Goal: Task Accomplishment & Management: Complete application form

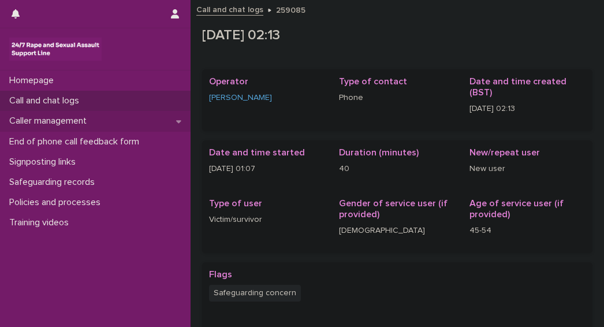
click at [35, 122] on p "Caller management" at bounding box center [50, 120] width 91 height 11
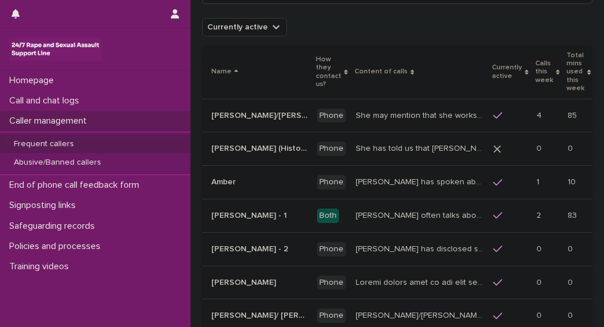
scroll to position [72, 0]
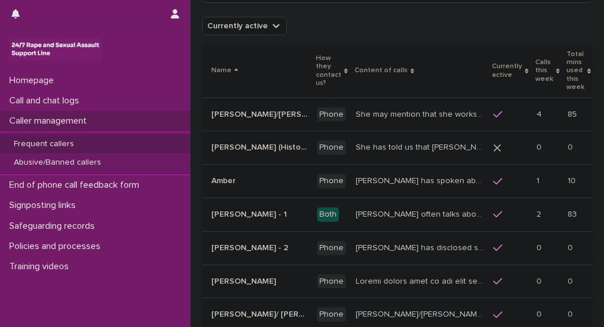
click at [40, 146] on p "Frequent callers" at bounding box center [44, 144] width 79 height 10
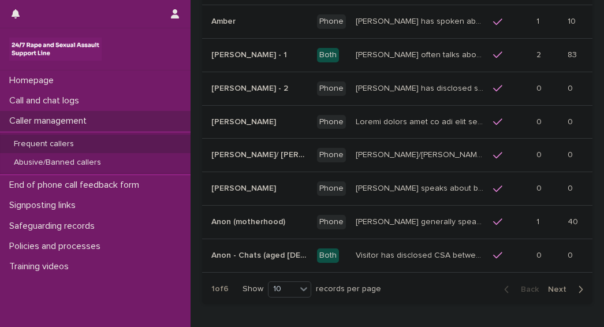
scroll to position [253, 0]
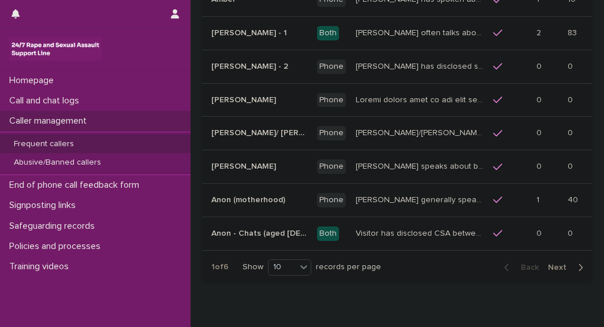
click at [561, 262] on button "Next" at bounding box center [567, 267] width 49 height 10
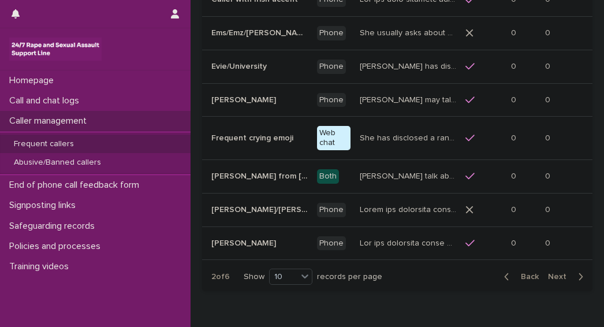
click at [561, 271] on button "Next" at bounding box center [567, 276] width 49 height 10
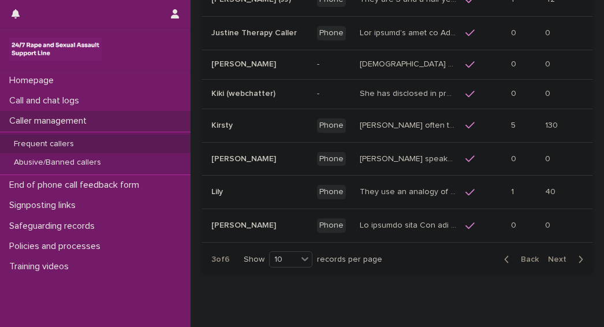
scroll to position [256, 0]
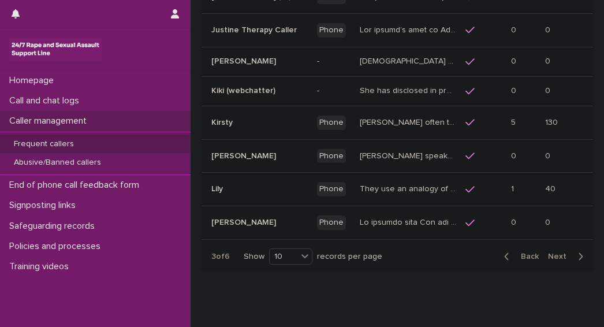
click at [553, 260] on div "Back Next" at bounding box center [544, 256] width 98 height 29
click at [551, 256] on span "Next" at bounding box center [560, 256] width 25 height 8
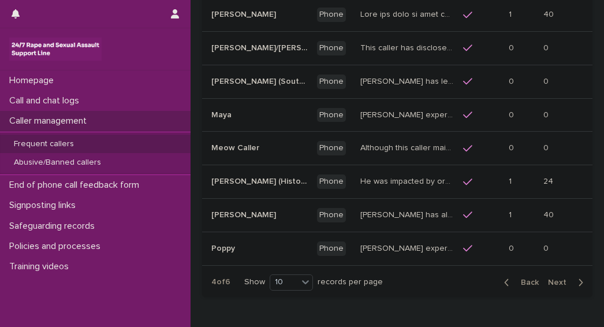
scroll to position [242, 0]
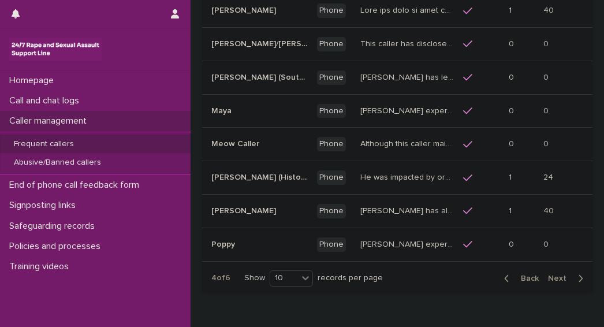
click at [548, 274] on span "Next" at bounding box center [560, 278] width 25 height 8
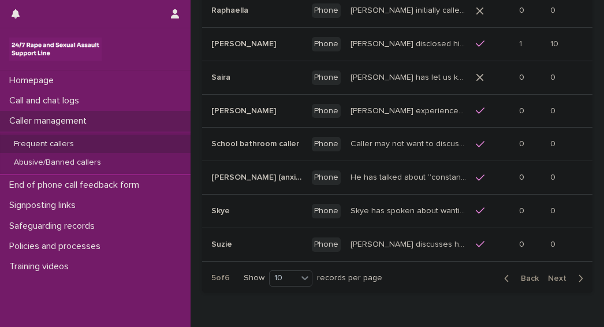
click at [548, 274] on span "Next" at bounding box center [560, 278] width 25 height 8
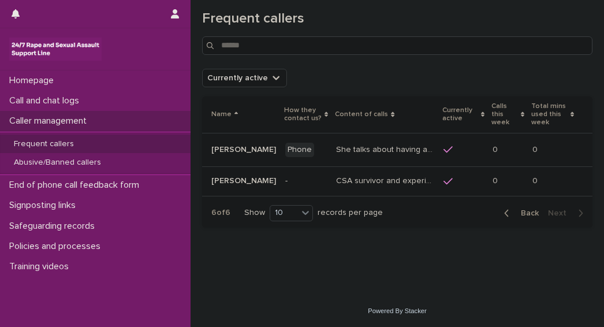
scroll to position [20, 0]
click at [32, 163] on p "Abusive/Banned callers" at bounding box center [58, 163] width 106 height 10
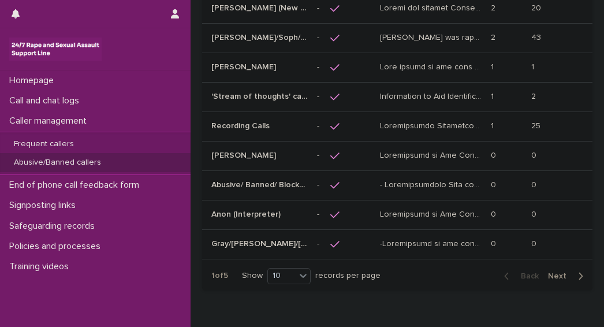
scroll to position [196, 0]
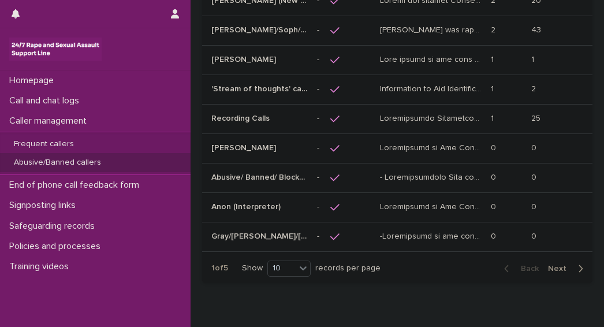
click at [548, 268] on span "Next" at bounding box center [560, 268] width 25 height 8
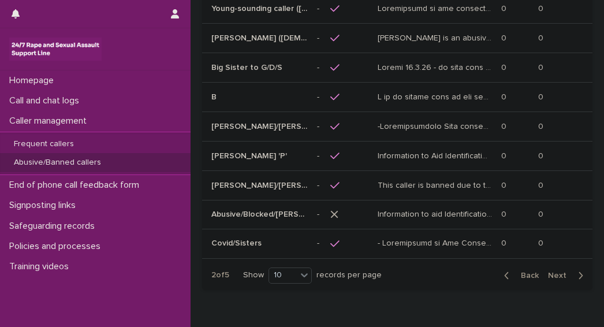
scroll to position [195, 0]
click at [358, 36] on div at bounding box center [349, 39] width 38 height 20
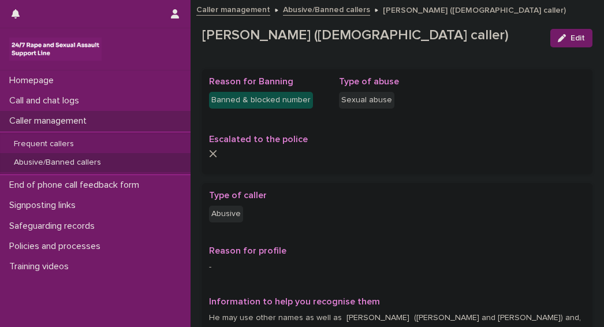
click at [61, 163] on p "Abusive/Banned callers" at bounding box center [58, 163] width 106 height 10
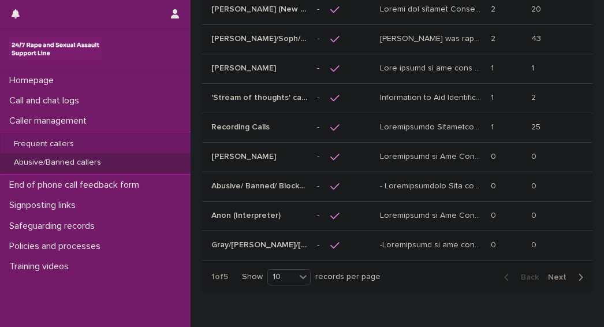
scroll to position [225, 0]
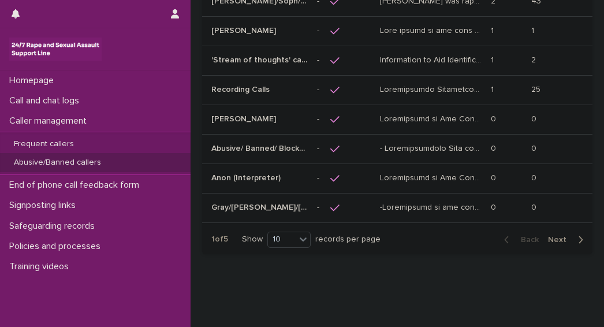
click at [548, 237] on span "Next" at bounding box center [560, 240] width 25 height 8
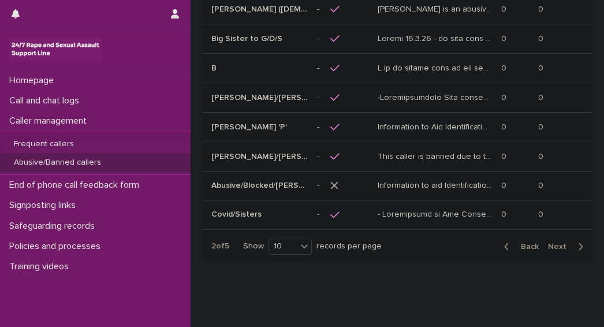
scroll to position [224, 0]
click at [548, 243] on span "Next" at bounding box center [560, 247] width 25 height 8
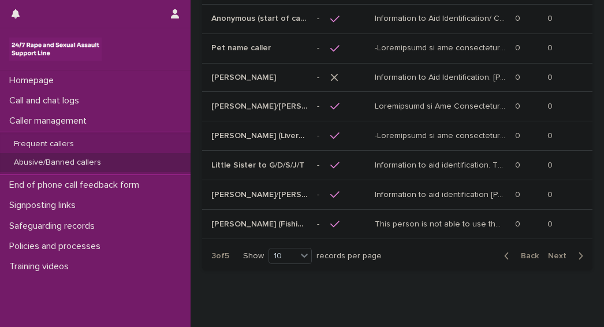
scroll to position [224, 0]
click at [548, 252] on span "Next" at bounding box center [560, 256] width 25 height 8
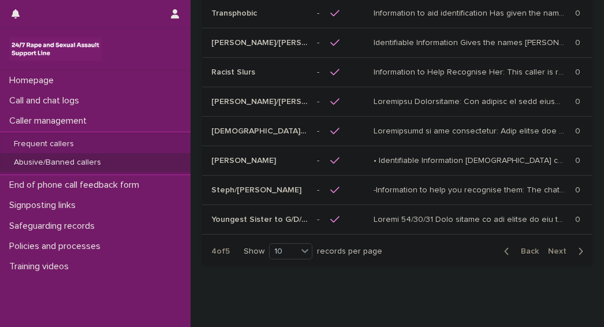
click at [550, 247] on span "Next" at bounding box center [560, 251] width 25 height 8
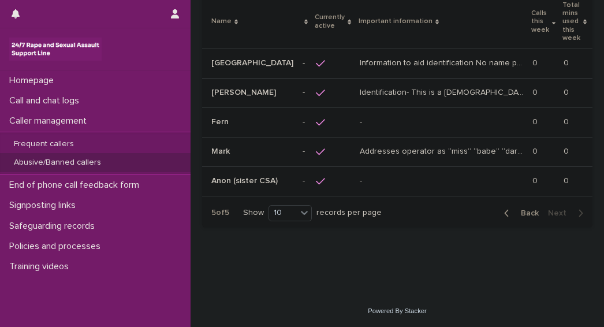
scroll to position [103, 0]
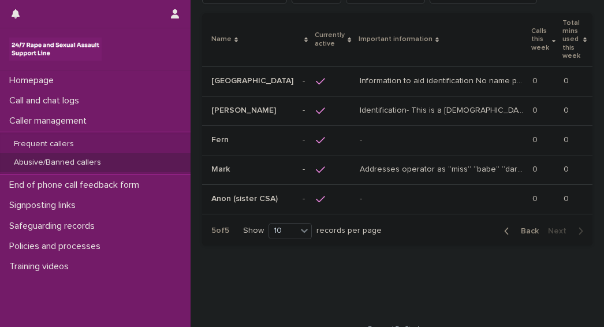
click at [504, 226] on div "button" at bounding box center [509, 231] width 10 height 10
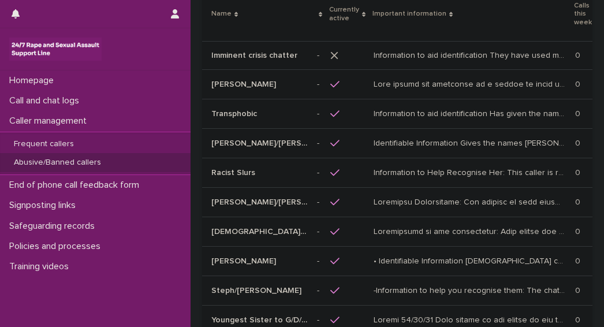
scroll to position [114, 0]
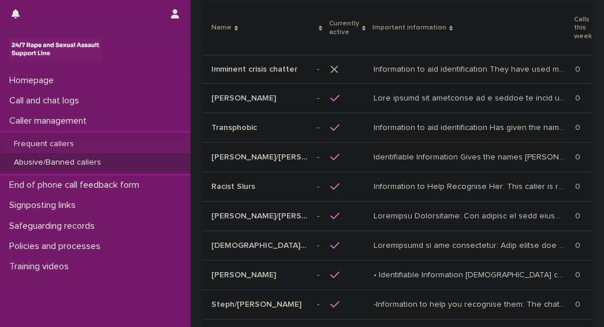
click at [154, 55] on link at bounding box center [95, 49] width 172 height 23
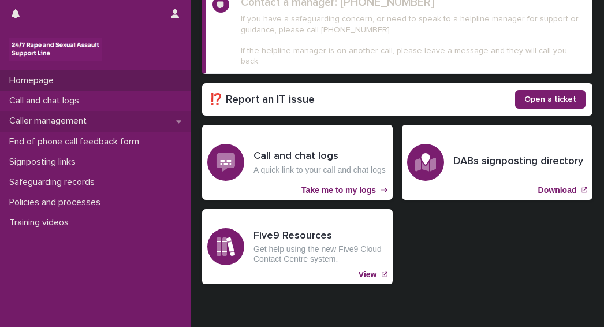
scroll to position [223, 0]
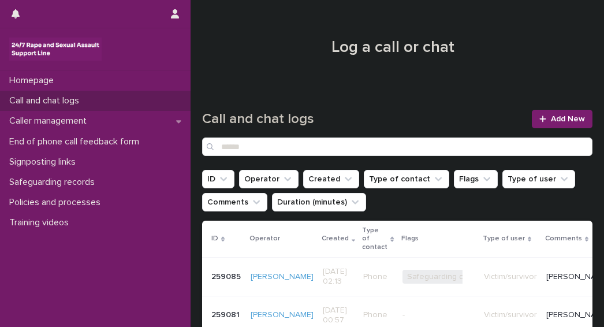
click at [58, 103] on p "Call and chat logs" at bounding box center [47, 100] width 84 height 11
click at [568, 125] on link "Add New" at bounding box center [562, 119] width 61 height 18
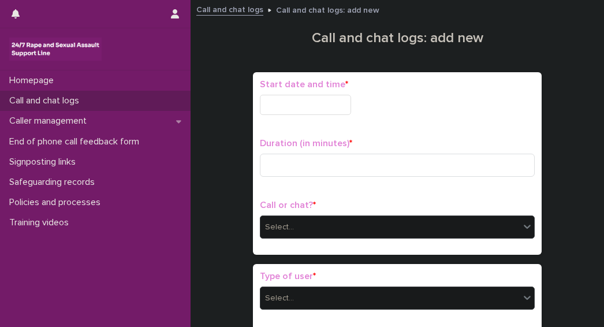
click at [305, 106] on input "text" at bounding box center [305, 105] width 91 height 20
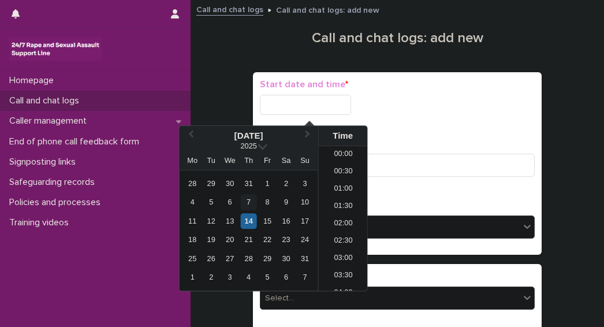
scroll to position [58, 0]
click at [246, 221] on div "14" at bounding box center [249, 221] width 16 height 16
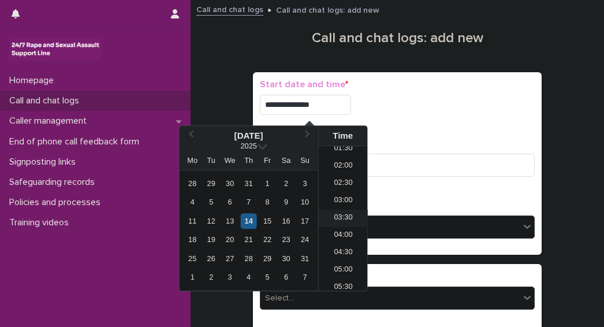
click at [342, 220] on li "03:30" at bounding box center [343, 218] width 49 height 17
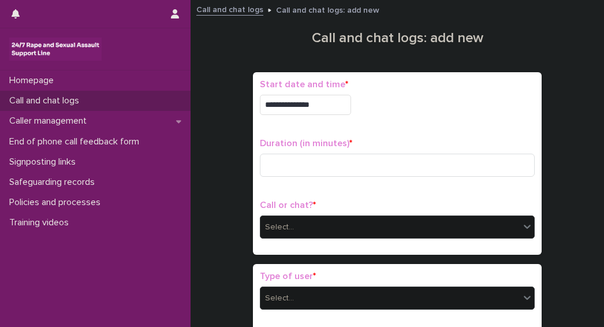
type input "**********"
click at [312, 170] on input at bounding box center [397, 165] width 275 height 23
type input "*"
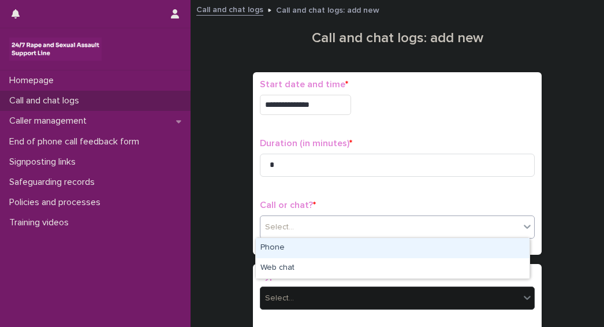
click at [283, 226] on div "Select..." at bounding box center [279, 227] width 29 height 12
click at [271, 248] on div "Phone" at bounding box center [393, 248] width 274 height 20
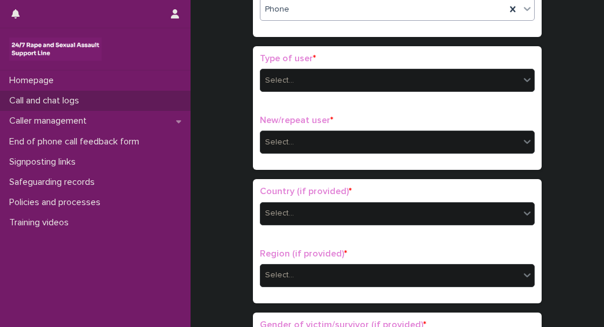
scroll to position [226, 0]
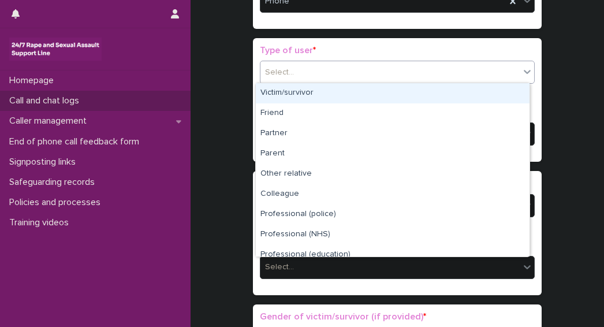
click at [294, 76] on div "Select..." at bounding box center [389, 72] width 259 height 19
click at [282, 95] on div "Victim/survivor" at bounding box center [393, 93] width 274 height 20
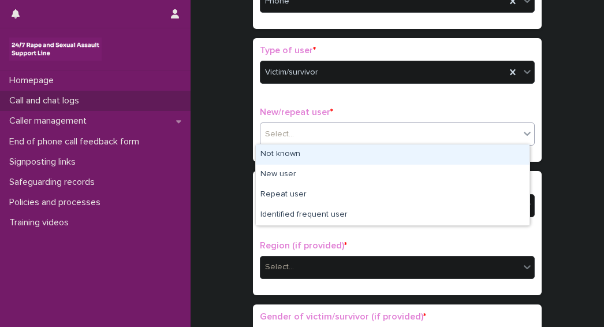
click at [278, 136] on div "Select..." at bounding box center [279, 134] width 29 height 12
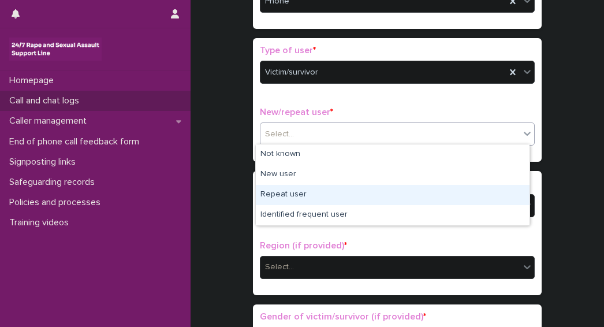
click at [275, 195] on div "Repeat user" at bounding box center [393, 195] width 274 height 20
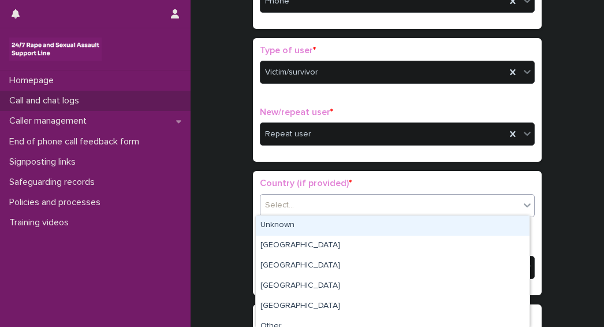
click at [284, 204] on div "Select..." at bounding box center [279, 205] width 29 height 12
click at [277, 229] on div "Unknown" at bounding box center [393, 225] width 274 height 20
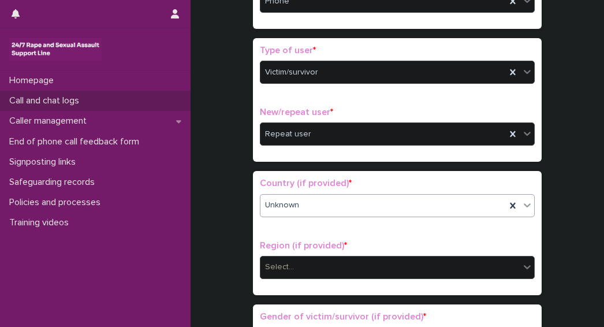
click at [278, 263] on div "Select..." at bounding box center [279, 267] width 29 height 12
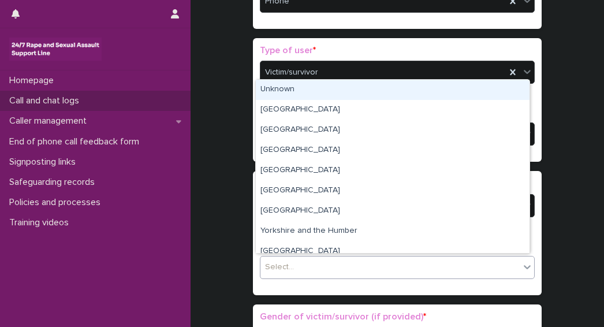
click at [275, 89] on div "Unknown" at bounding box center [393, 90] width 274 height 20
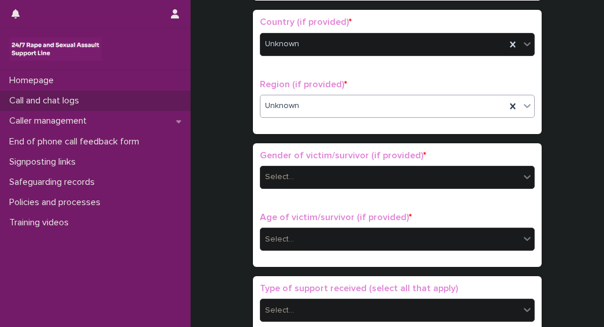
scroll to position [488, 0]
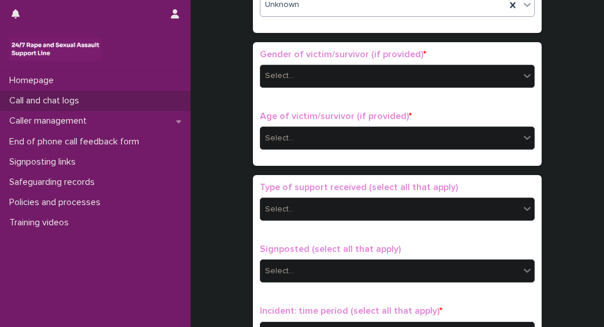
click at [288, 65] on div "Select..." at bounding box center [397, 76] width 275 height 23
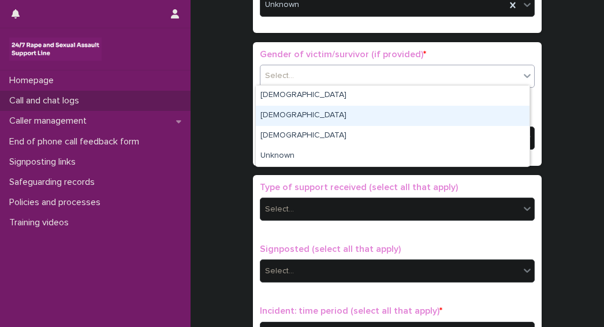
click at [275, 122] on div "[DEMOGRAPHIC_DATA]" at bounding box center [393, 116] width 274 height 20
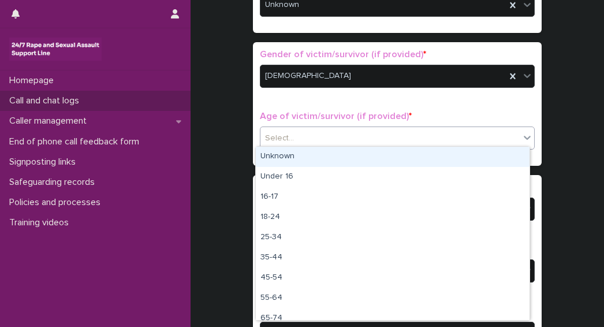
click at [291, 138] on div "Select..." at bounding box center [389, 138] width 259 height 19
click at [286, 164] on div "Unknown" at bounding box center [393, 157] width 274 height 20
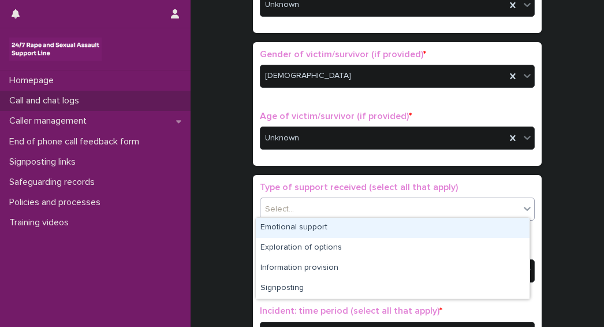
click at [308, 200] on div "Select..." at bounding box center [389, 209] width 259 height 19
click at [289, 226] on div "Emotional support" at bounding box center [393, 228] width 274 height 20
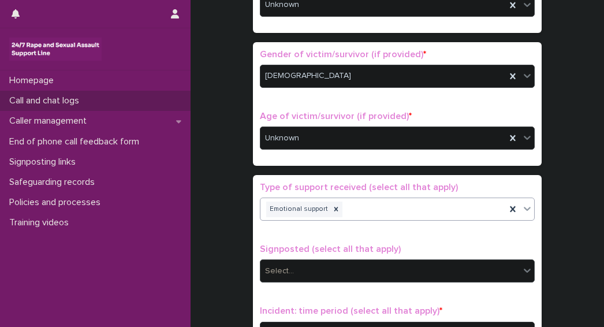
click at [294, 262] on div "Select..." at bounding box center [389, 271] width 259 height 19
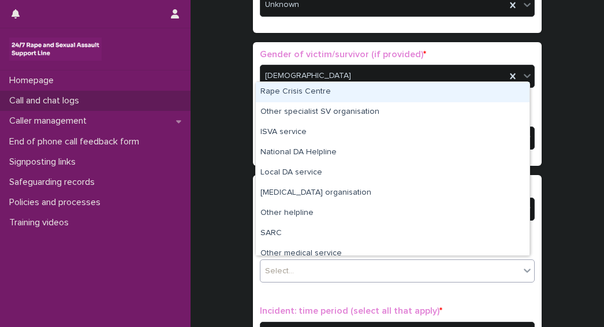
click at [290, 89] on div "Rape Crisis Centre" at bounding box center [393, 92] width 274 height 20
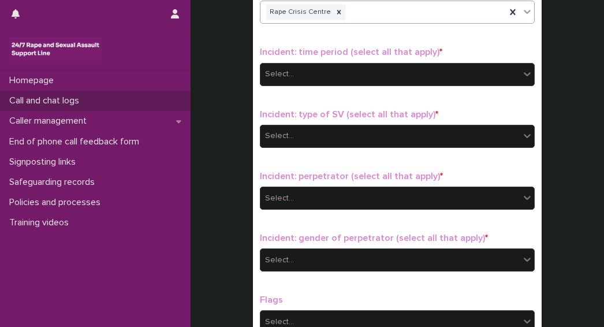
scroll to position [745, 0]
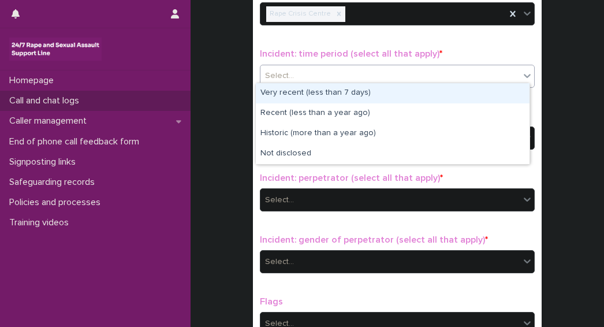
click at [270, 71] on div "Select..." at bounding box center [279, 76] width 29 height 12
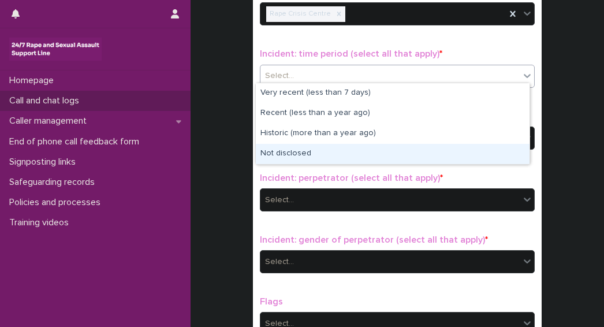
click at [282, 155] on div "Not disclosed" at bounding box center [393, 154] width 274 height 20
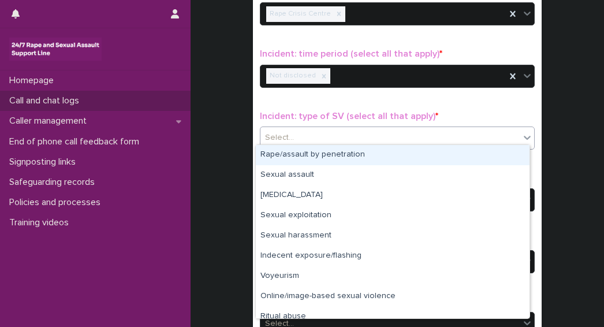
click at [273, 132] on div "Select..." at bounding box center [279, 138] width 29 height 12
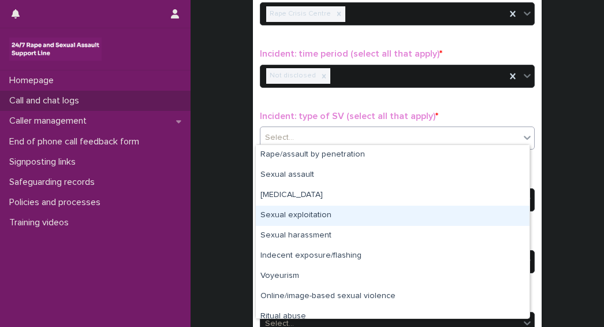
scroll to position [29, 0]
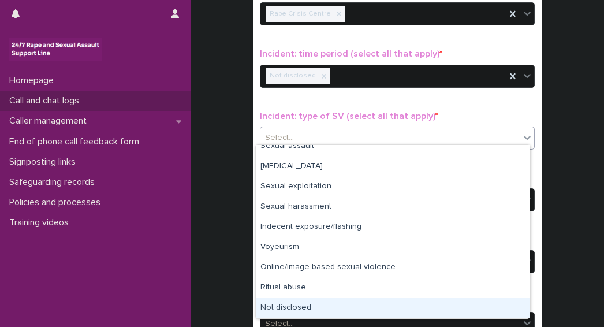
click at [289, 310] on div "Not disclosed" at bounding box center [393, 308] width 274 height 20
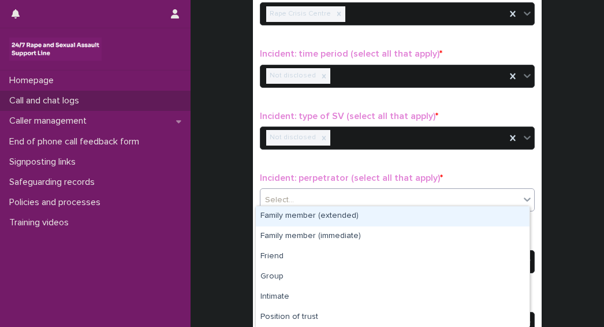
click at [294, 191] on div "Select..." at bounding box center [389, 200] width 259 height 19
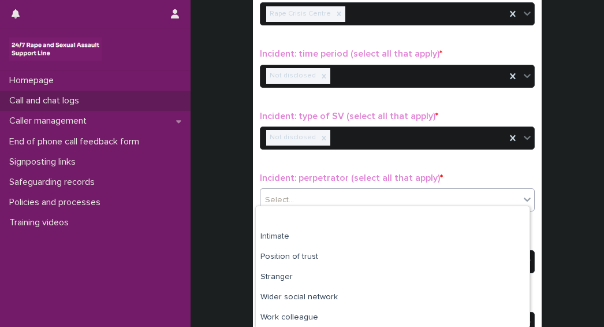
scroll to position [102, 0]
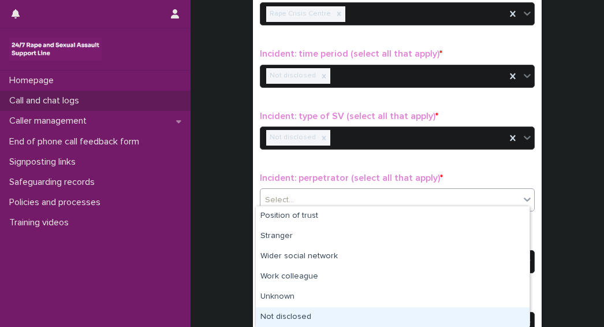
click at [311, 318] on div "Not disclosed" at bounding box center [393, 317] width 274 height 20
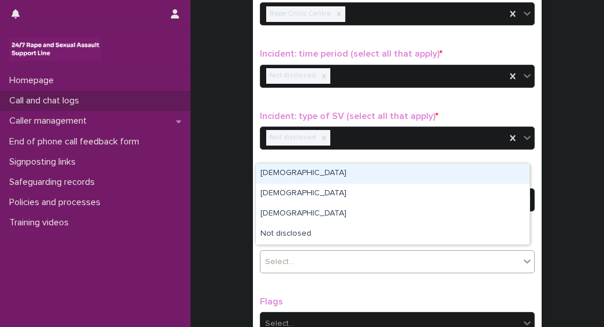
click at [338, 252] on div "Select..." at bounding box center [389, 261] width 259 height 19
click at [263, 170] on div "[DEMOGRAPHIC_DATA]" at bounding box center [393, 173] width 274 height 20
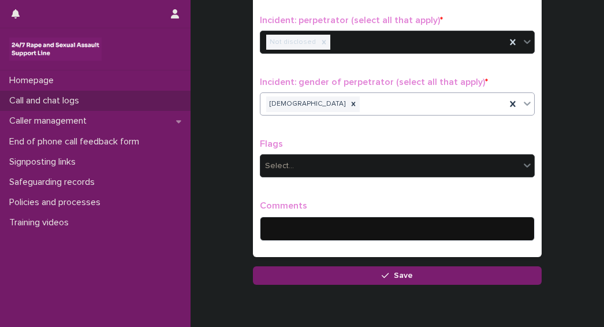
scroll to position [905, 0]
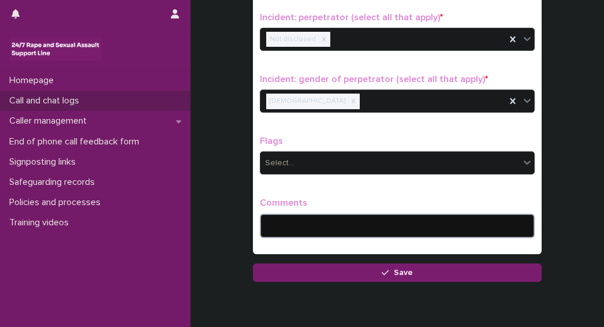
click at [281, 221] on textarea at bounding box center [397, 226] width 275 height 24
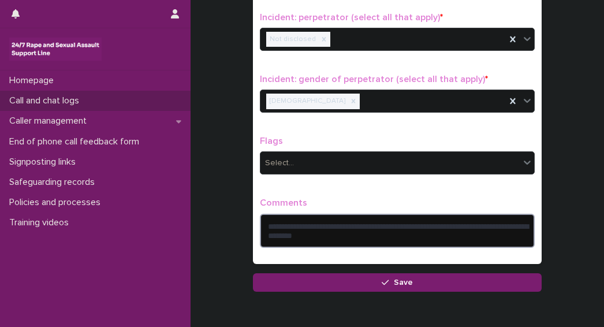
click at [374, 232] on textarea "**********" at bounding box center [397, 231] width 275 height 34
click at [431, 229] on textarea "**********" at bounding box center [397, 231] width 275 height 34
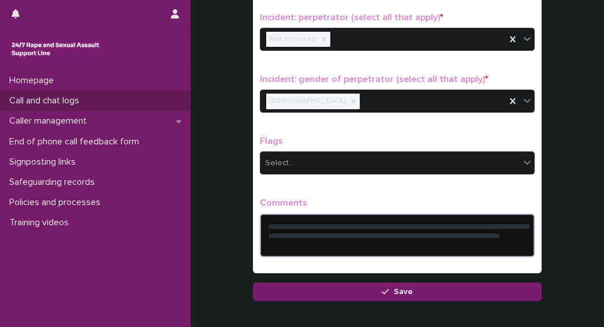
paste textarea "**********"
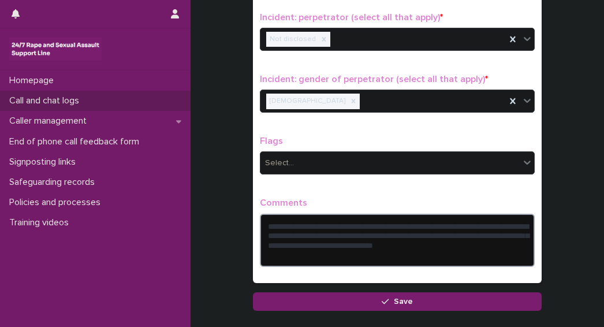
drag, startPoint x: 470, startPoint y: 241, endPoint x: 372, endPoint y: 241, distance: 97.6
click at [372, 241] on textarea "**********" at bounding box center [397, 240] width 275 height 53
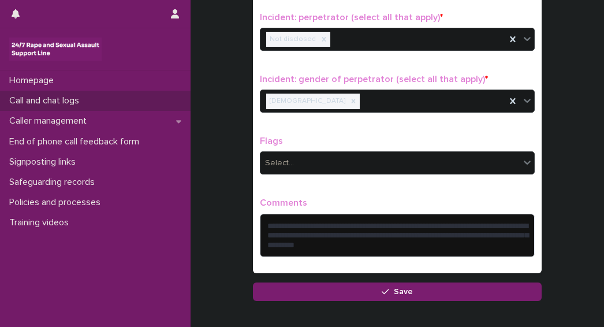
drag, startPoint x: 362, startPoint y: 240, endPoint x: 225, endPoint y: 216, distance: 139.5
click at [442, 240] on textarea "**********" at bounding box center [397, 235] width 275 height 43
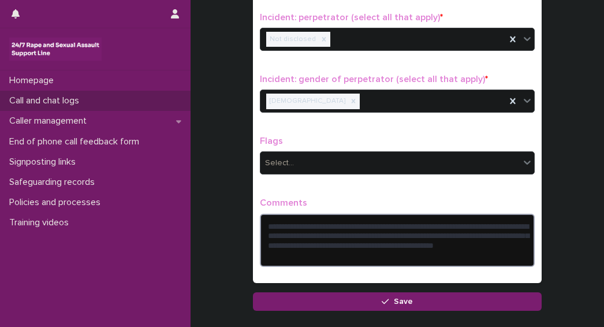
type textarea "**********"
click at [297, 168] on div "Flags Select..." at bounding box center [397, 160] width 275 height 48
click at [298, 163] on div "Select..." at bounding box center [389, 163] width 259 height 19
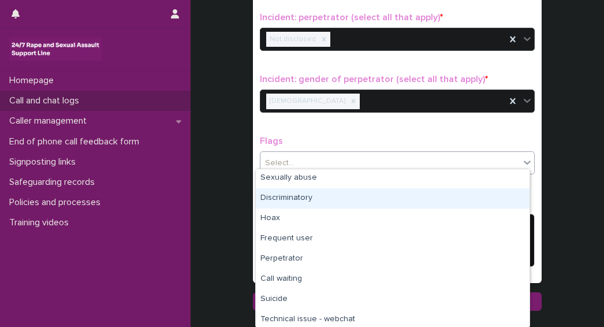
scroll to position [58, 0]
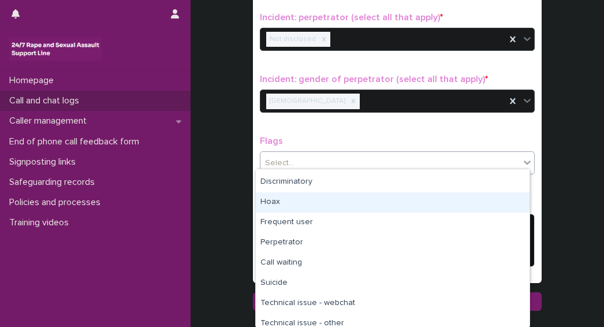
click at [278, 205] on div "Hoax" at bounding box center [393, 202] width 274 height 20
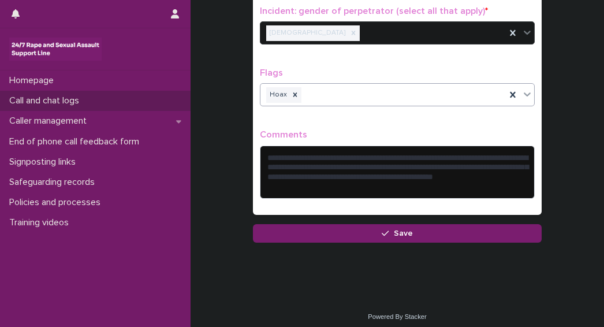
scroll to position [974, 0]
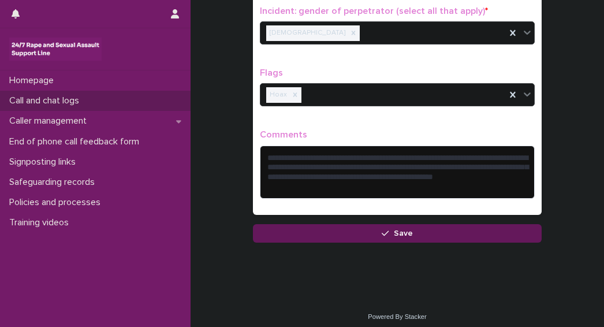
click at [337, 231] on button "Save" at bounding box center [397, 233] width 289 height 18
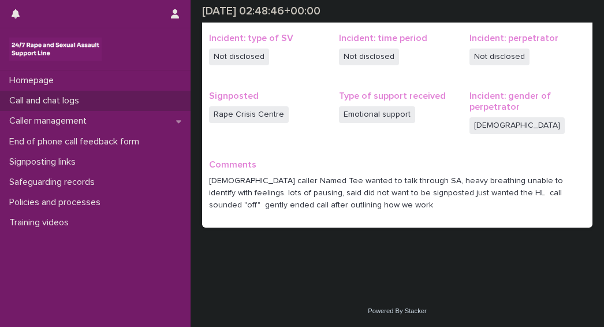
scroll to position [249, 0]
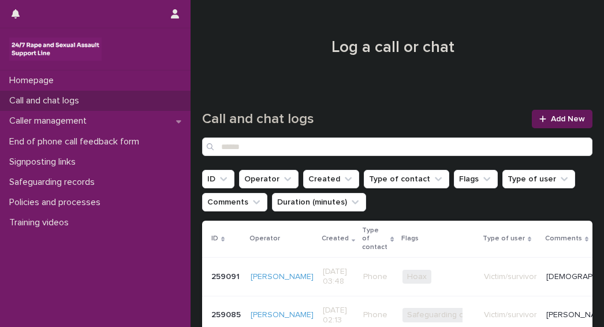
click at [551, 122] on span "Add New" at bounding box center [568, 119] width 34 height 8
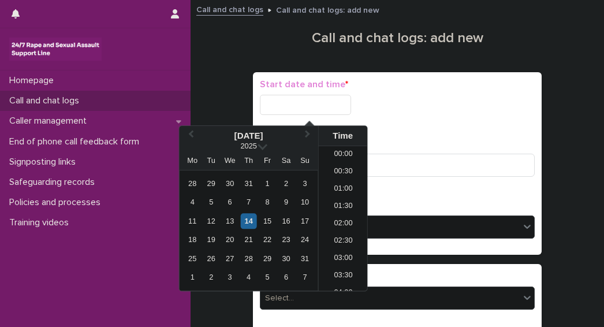
click at [293, 109] on input "text" at bounding box center [305, 105] width 91 height 20
click at [251, 221] on div "14" at bounding box center [249, 221] width 16 height 16
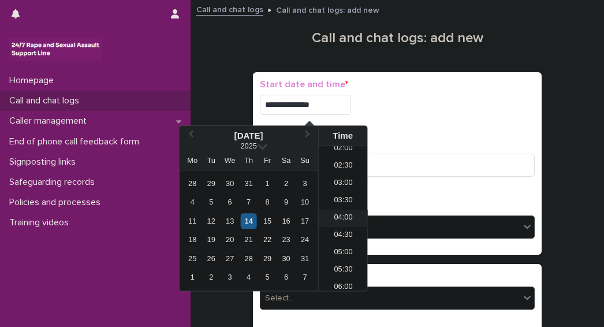
click at [330, 218] on li "04:00" at bounding box center [343, 218] width 49 height 17
click at [322, 109] on input "**********" at bounding box center [305, 105] width 91 height 20
type input "**********"
click at [409, 128] on div "**********" at bounding box center [397, 163] width 275 height 169
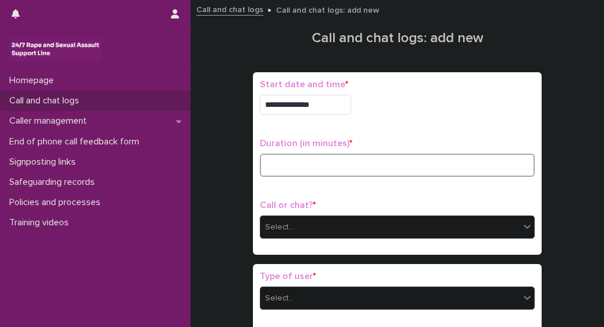
click at [301, 166] on input at bounding box center [397, 165] width 275 height 23
type input "*"
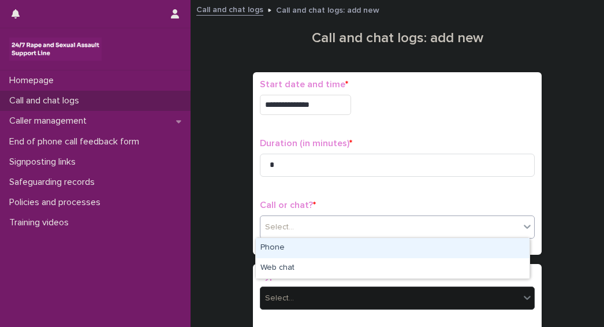
click at [276, 229] on div "Select..." at bounding box center [279, 227] width 29 height 12
click at [278, 251] on div "Phone" at bounding box center [393, 248] width 274 height 20
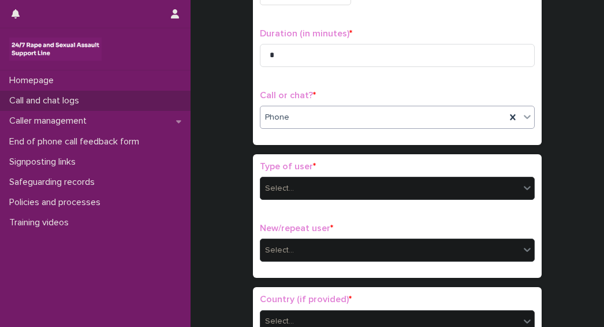
scroll to position [143, 0]
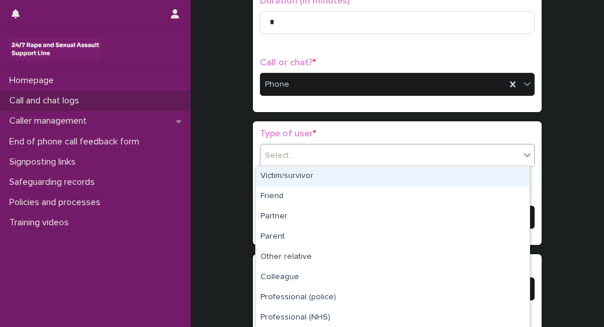
click at [299, 154] on div "Select..." at bounding box center [389, 155] width 259 height 19
click at [281, 176] on div "Victim/survivor" at bounding box center [393, 176] width 274 height 20
click at [283, 158] on span "Victim/survivor" at bounding box center [291, 156] width 53 height 12
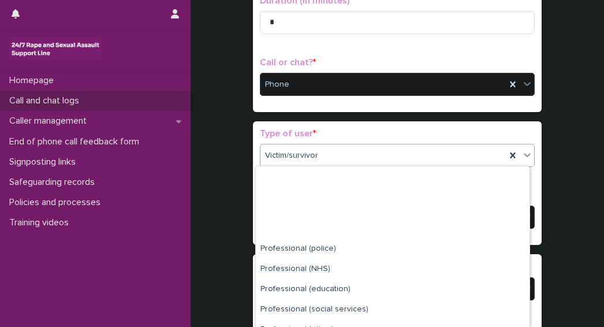
scroll to position [142, 0]
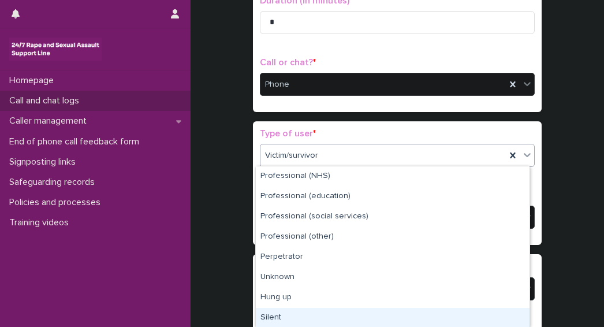
click at [276, 311] on div "Silent" at bounding box center [393, 318] width 274 height 20
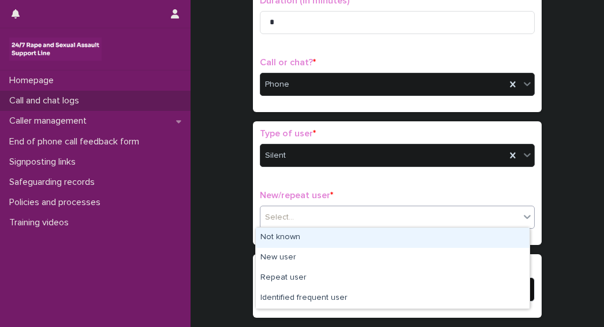
click at [270, 211] on div "Select..." at bounding box center [279, 217] width 29 height 12
click at [278, 234] on div "Not known" at bounding box center [393, 238] width 274 height 20
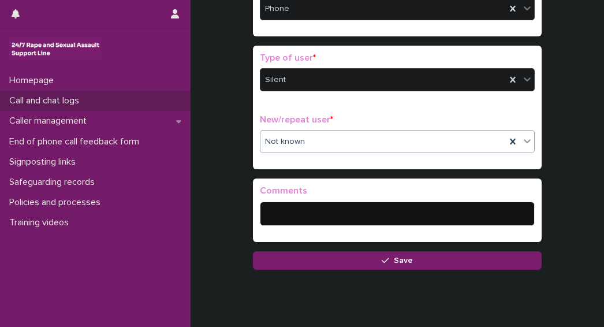
scroll to position [221, 0]
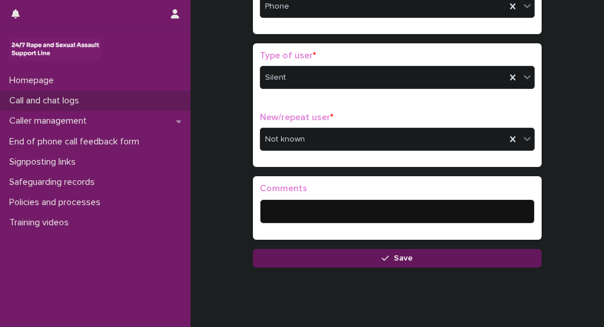
click at [339, 260] on button "Save" at bounding box center [397, 258] width 289 height 18
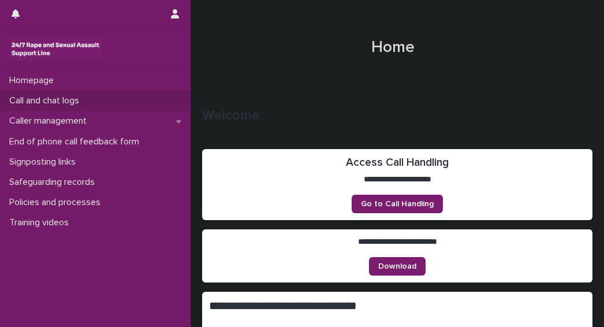
click at [36, 101] on p "Call and chat logs" at bounding box center [47, 100] width 84 height 11
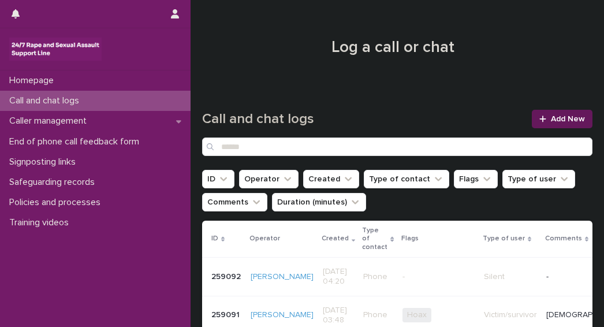
click at [560, 120] on span "Add New" at bounding box center [568, 119] width 34 height 8
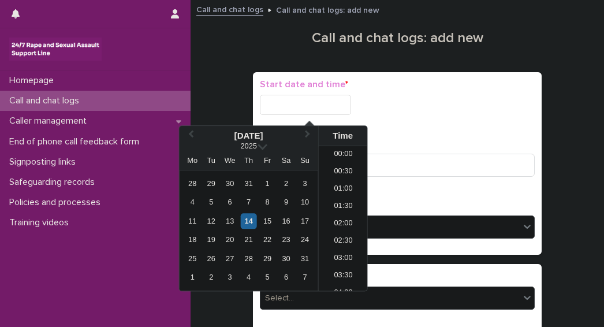
click at [288, 105] on input "text" at bounding box center [305, 105] width 91 height 20
click at [247, 219] on div "14" at bounding box center [249, 221] width 16 height 16
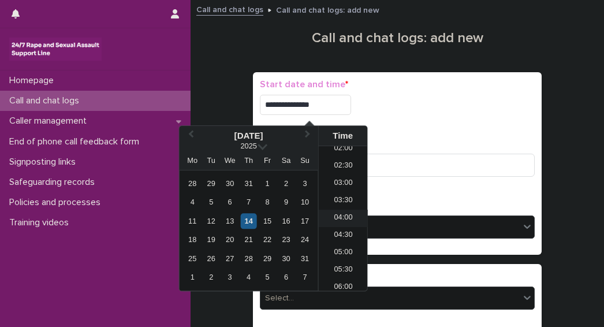
click at [338, 217] on li "04:00" at bounding box center [343, 218] width 49 height 17
click at [324, 100] on input "**********" at bounding box center [305, 105] width 91 height 20
type input "**********"
click at [484, 111] on div "**********" at bounding box center [397, 105] width 275 height 20
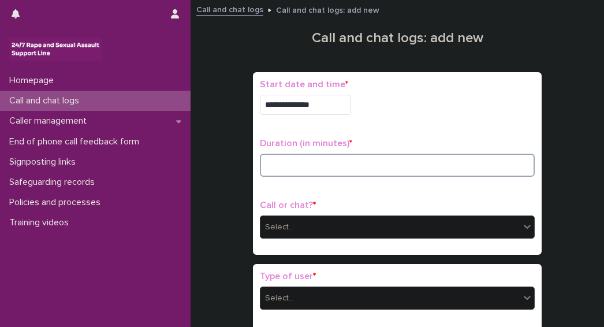
click at [286, 169] on input at bounding box center [397, 165] width 275 height 23
type input "*"
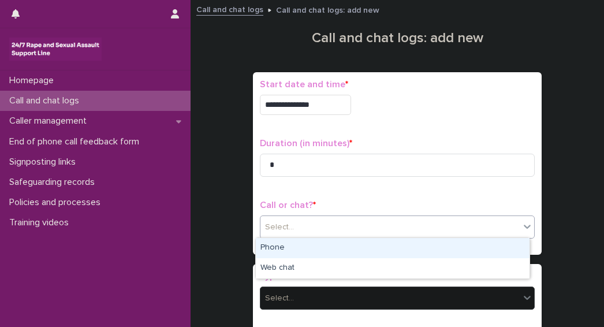
click at [297, 220] on div "Select..." at bounding box center [389, 227] width 259 height 19
click at [277, 247] on div "Phone" at bounding box center [393, 248] width 274 height 20
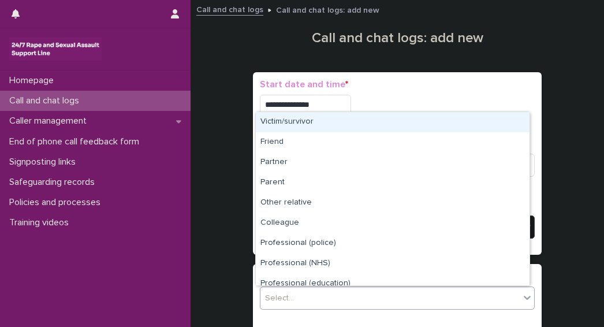
click at [304, 293] on div "Select..." at bounding box center [389, 298] width 259 height 19
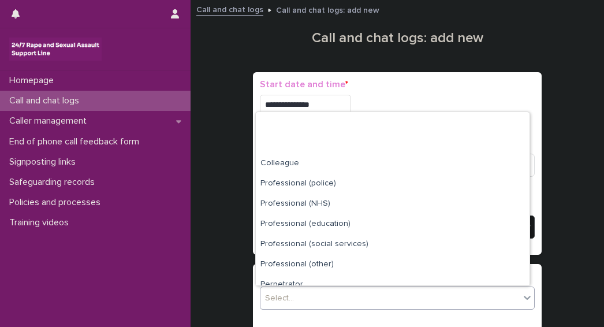
scroll to position [130, 0]
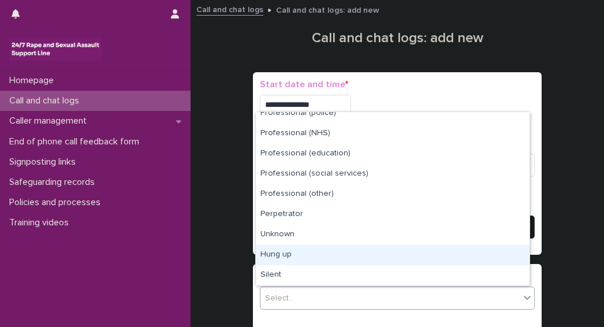
click at [280, 255] on div "Hung up" at bounding box center [393, 255] width 274 height 20
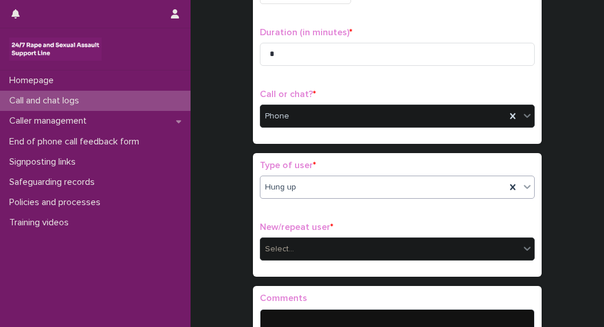
scroll to position [115, 0]
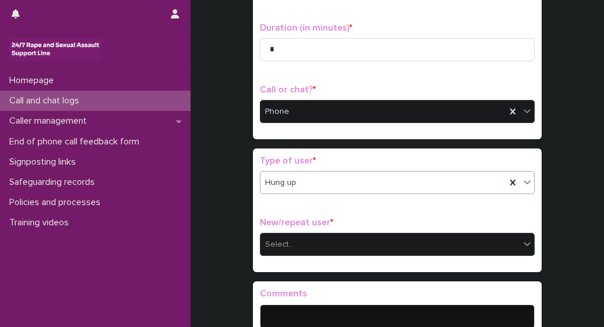
click at [288, 241] on div "Select..." at bounding box center [279, 244] width 29 height 12
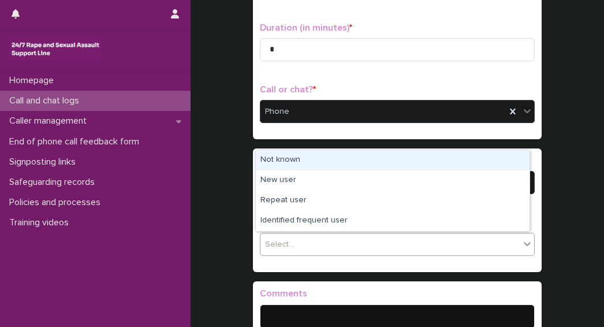
click at [279, 157] on div "Not known" at bounding box center [393, 160] width 274 height 20
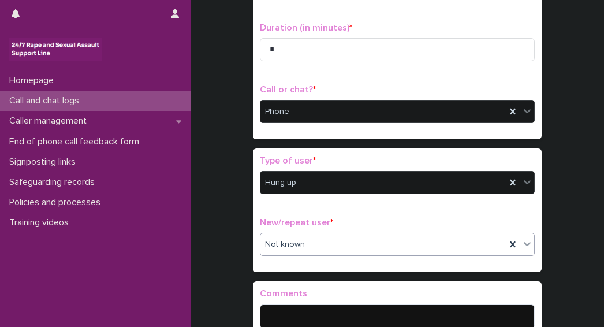
scroll to position [249, 0]
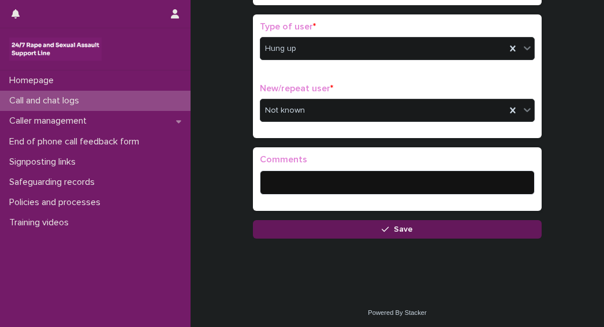
click at [330, 231] on button "Save" at bounding box center [397, 229] width 289 height 18
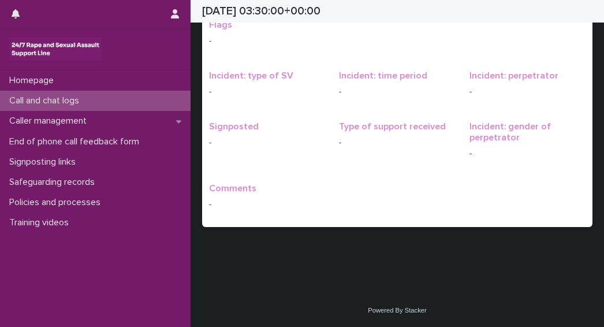
scroll to position [25, 0]
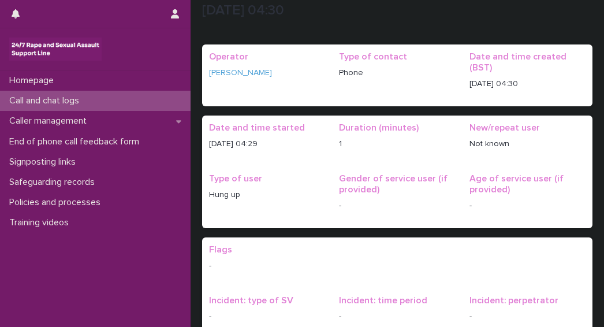
click at [38, 97] on p "Call and chat logs" at bounding box center [47, 100] width 84 height 11
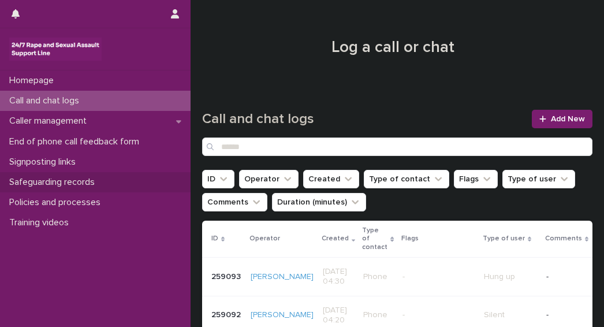
click at [36, 189] on div "Safeguarding records" at bounding box center [95, 182] width 191 height 20
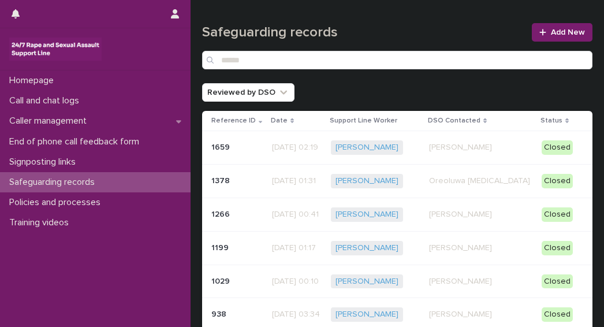
click at [487, 146] on p "Tijesunimi Awotoye" at bounding box center [480, 148] width 103 height 10
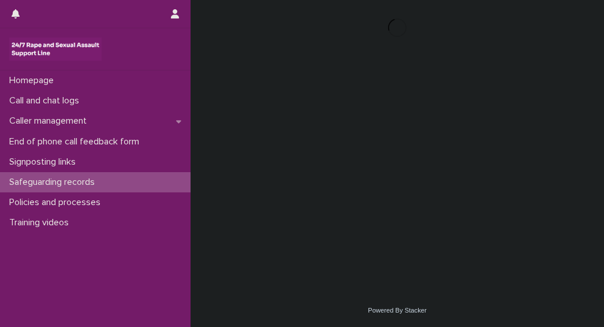
click at [488, 144] on div "Loading... Saving… Loading... Saving…" at bounding box center [397, 132] width 402 height 265
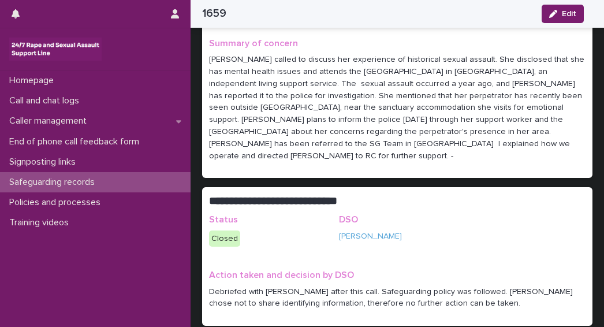
scroll to position [115, 0]
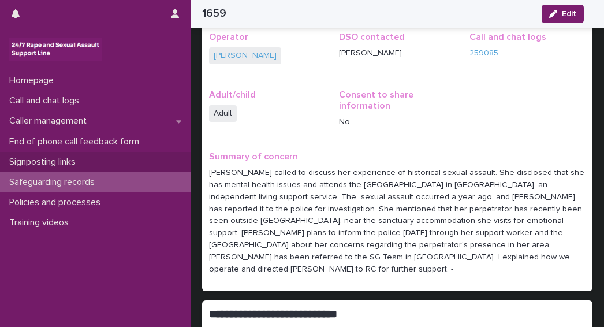
click at [40, 156] on p "Signposting links" at bounding box center [45, 161] width 80 height 11
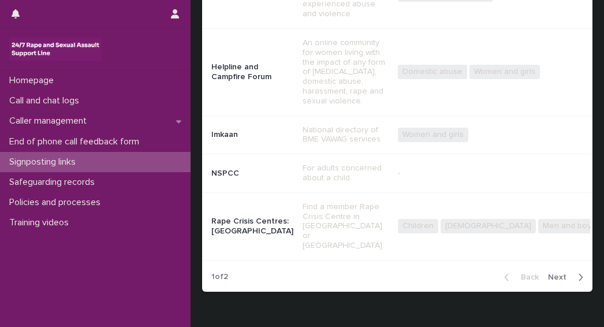
scroll to position [407, 0]
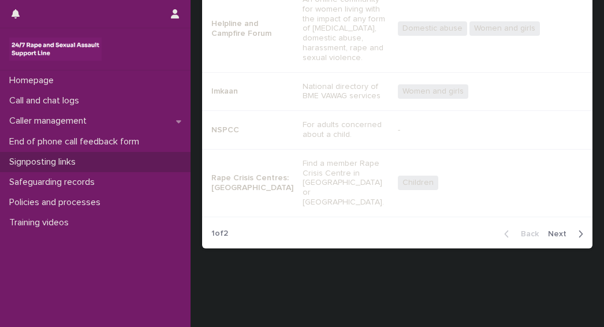
scroll to position [405, 0]
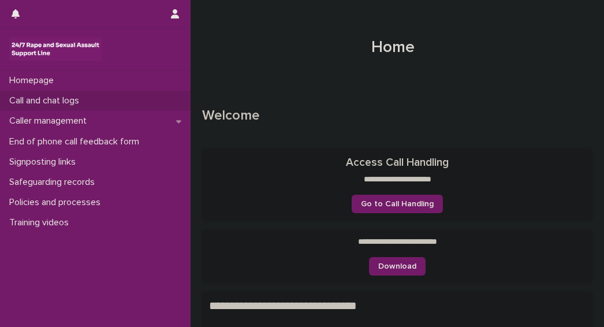
click at [34, 102] on p "Call and chat logs" at bounding box center [47, 100] width 84 height 11
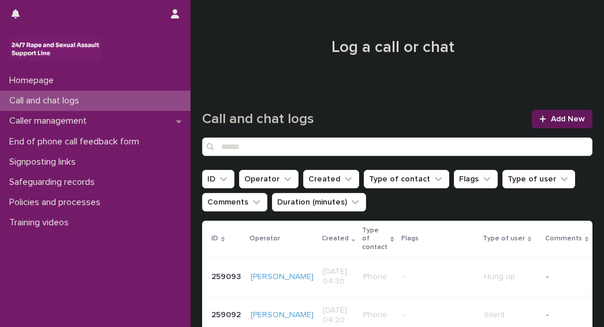
click at [569, 117] on span "Add New" at bounding box center [568, 119] width 34 height 8
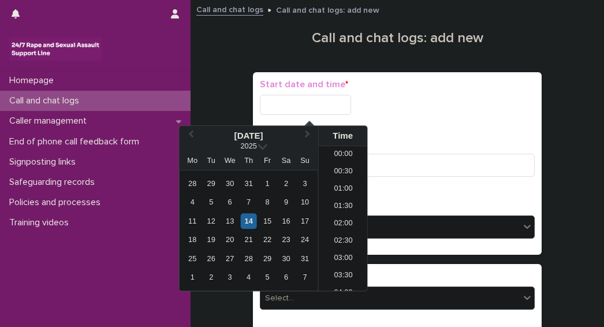
click at [279, 105] on input "text" at bounding box center [305, 105] width 91 height 20
click at [249, 222] on div "14" at bounding box center [249, 221] width 16 height 16
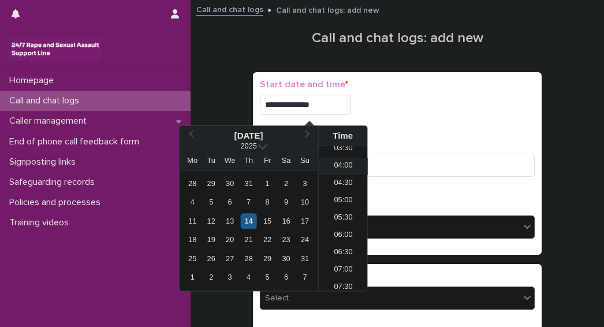
click at [340, 161] on li "04:00" at bounding box center [343, 166] width 49 height 17
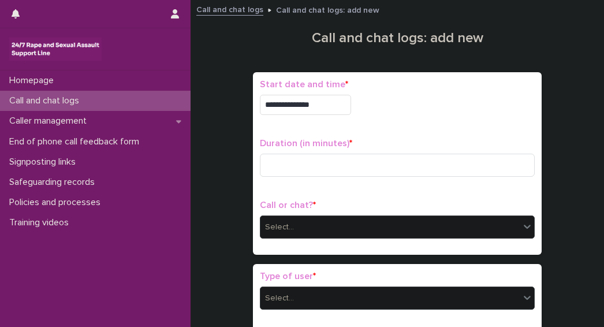
click at [335, 107] on input "**********" at bounding box center [305, 105] width 91 height 20
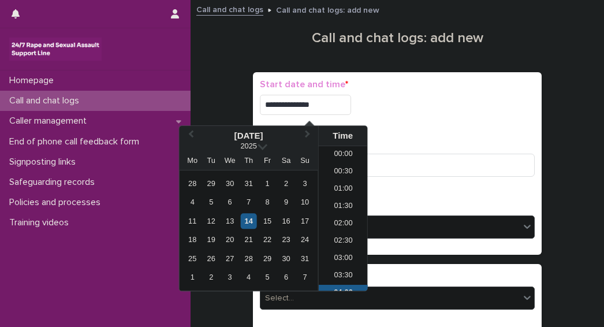
scroll to position [75, 0]
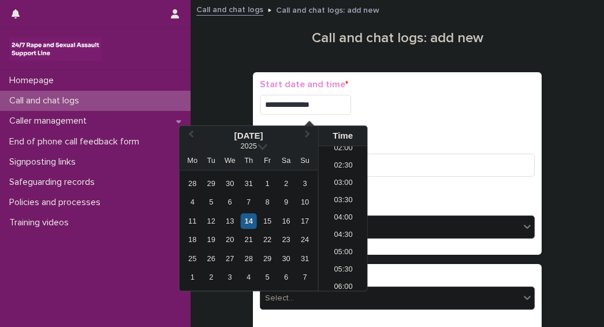
type input "**********"
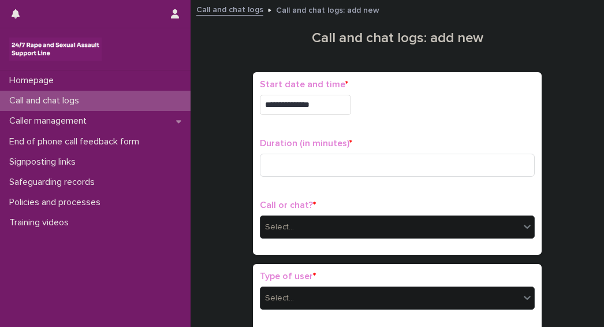
drag, startPoint x: 386, startPoint y: 126, endPoint x: 358, endPoint y: 150, distance: 36.5
click at [386, 126] on div "**********" at bounding box center [397, 163] width 275 height 169
click at [308, 162] on input at bounding box center [397, 165] width 275 height 23
type input "**"
click at [282, 232] on div "Select..." at bounding box center [389, 227] width 259 height 19
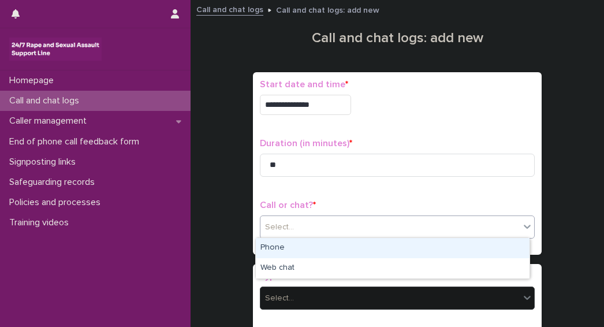
click at [270, 251] on div "Phone" at bounding box center [393, 248] width 274 height 20
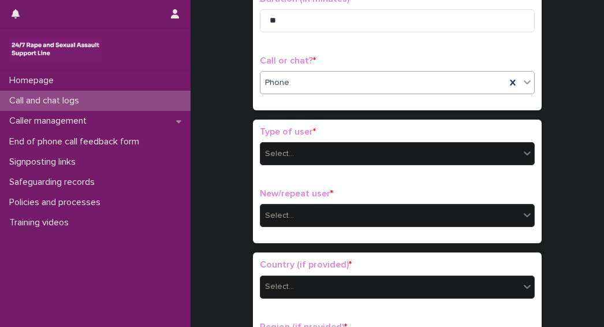
scroll to position [148, 0]
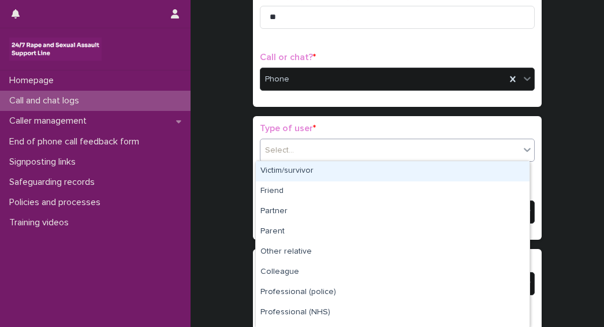
click at [326, 154] on div "Select..." at bounding box center [389, 150] width 259 height 19
click at [276, 174] on div "Victim/survivor" at bounding box center [393, 171] width 274 height 20
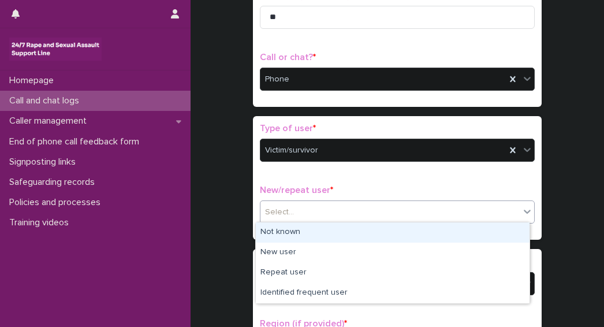
click at [281, 214] on div "Select..." at bounding box center [279, 212] width 29 height 12
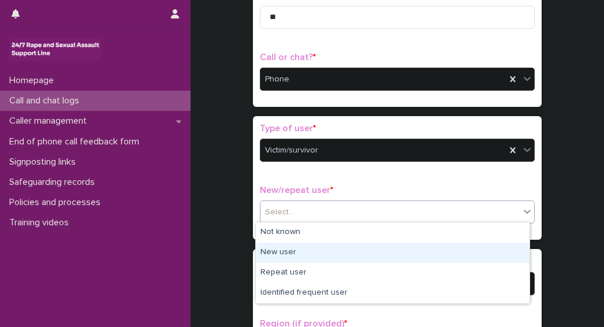
click at [277, 255] on div "New user" at bounding box center [393, 253] width 274 height 20
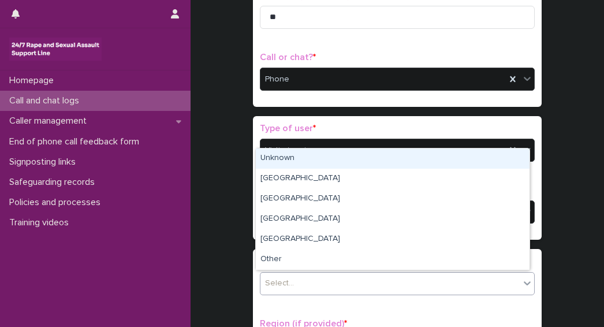
click at [286, 285] on div "Select..." at bounding box center [279, 283] width 29 height 12
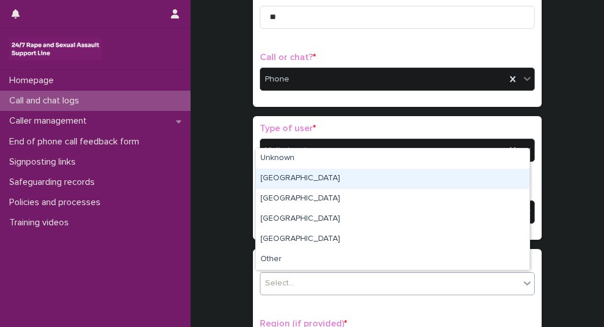
click at [277, 181] on div "England" at bounding box center [393, 179] width 274 height 20
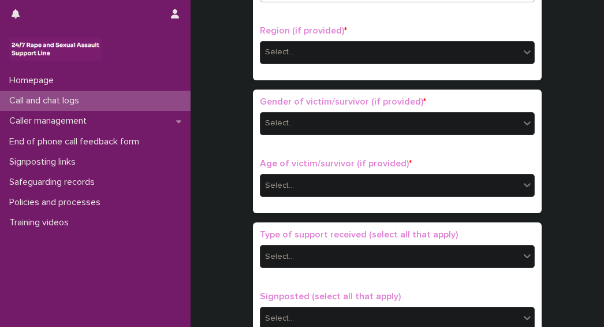
scroll to position [435, 0]
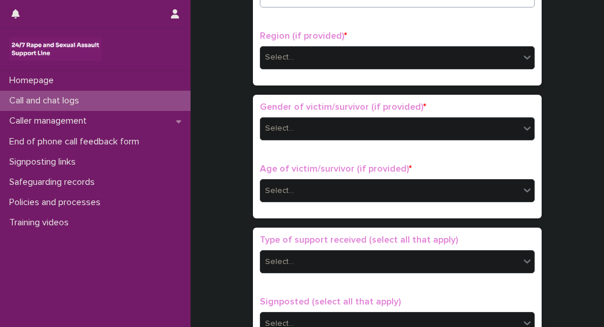
click at [265, 122] on div "Select..." at bounding box center [279, 128] width 29 height 12
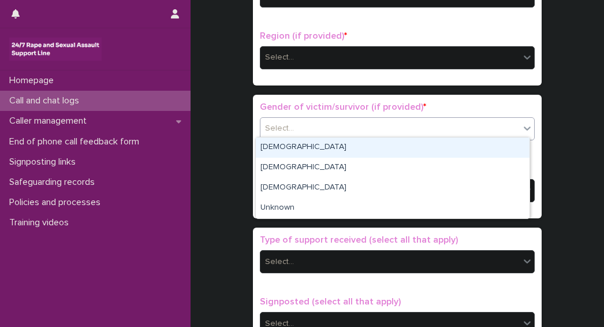
click at [271, 145] on div "Female" at bounding box center [393, 147] width 274 height 20
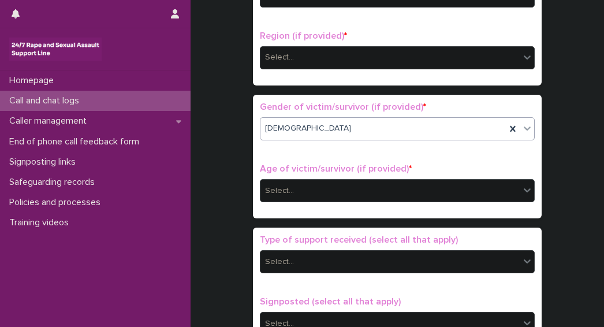
click at [287, 191] on div "Select..." at bounding box center [279, 191] width 29 height 12
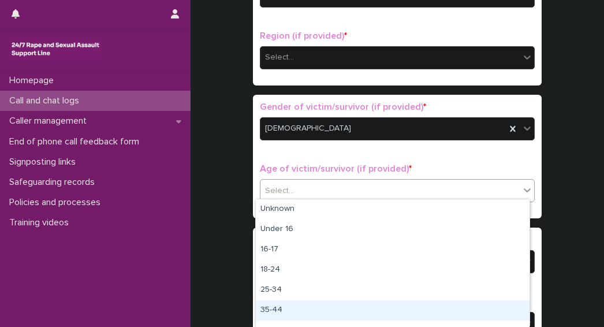
click at [269, 315] on div "35-44" at bounding box center [393, 310] width 274 height 20
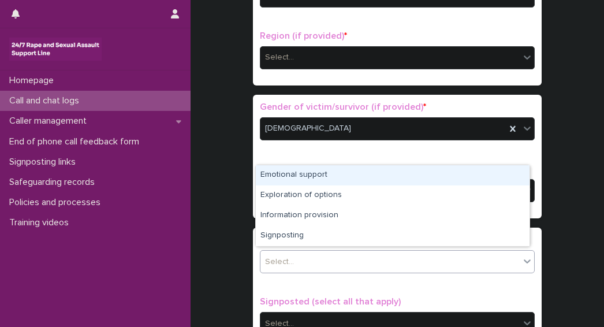
click at [286, 259] on div "Select..." at bounding box center [279, 262] width 29 height 12
click at [282, 178] on div "Emotional support" at bounding box center [393, 175] width 274 height 20
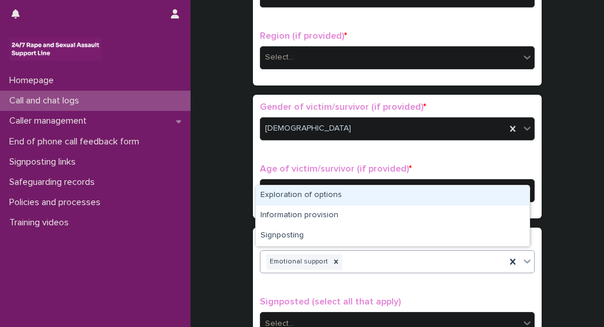
click at [342, 256] on div "Emotional support" at bounding box center [382, 262] width 245 height 20
click at [304, 194] on div "Exploration of options" at bounding box center [393, 195] width 274 height 20
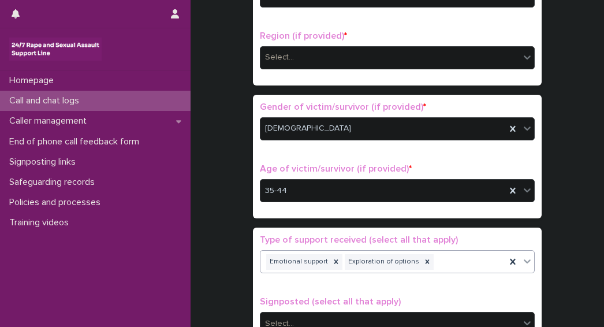
click at [434, 262] on div "Emotional support Exploration of options" at bounding box center [382, 262] width 245 height 20
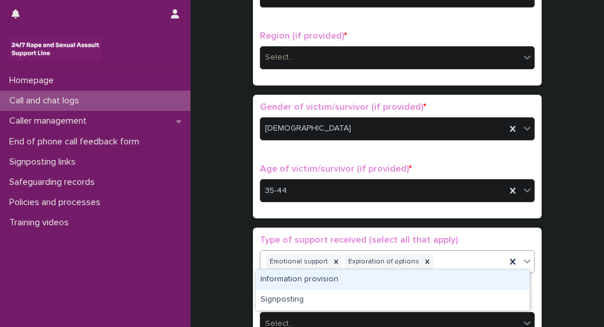
click at [318, 279] on div "Information provision" at bounding box center [393, 280] width 274 height 20
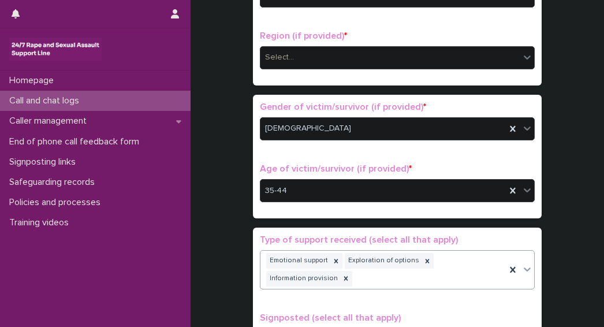
scroll to position [443, 0]
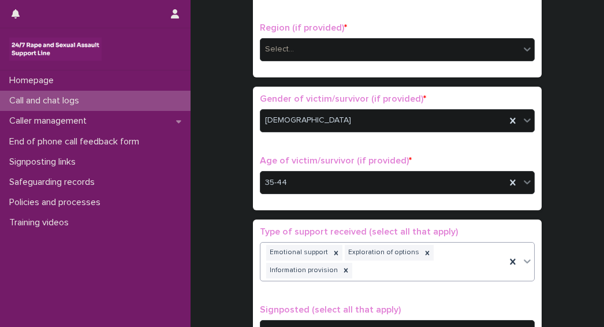
click at [371, 266] on div "Emotional support Exploration of options Information provision" at bounding box center [382, 262] width 245 height 38
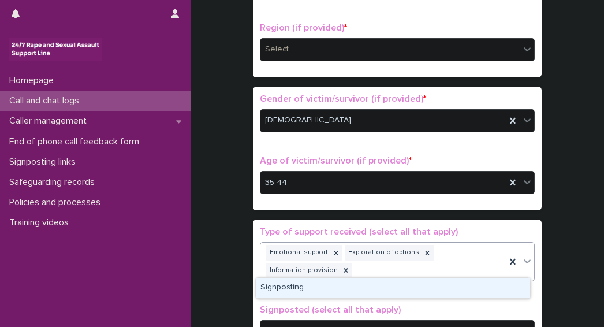
click at [271, 287] on div "Signposting" at bounding box center [393, 288] width 274 height 20
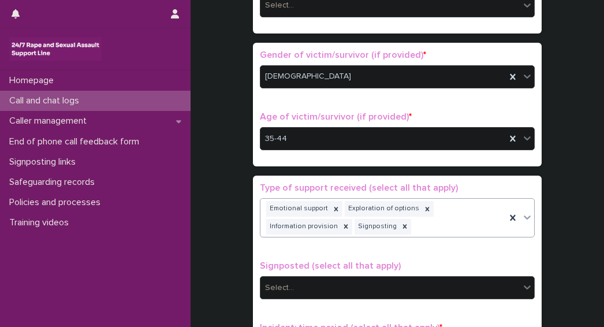
scroll to position [501, 0]
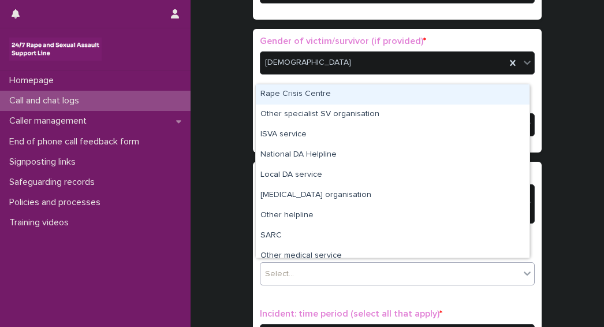
click at [311, 264] on div "Select..." at bounding box center [389, 273] width 259 height 19
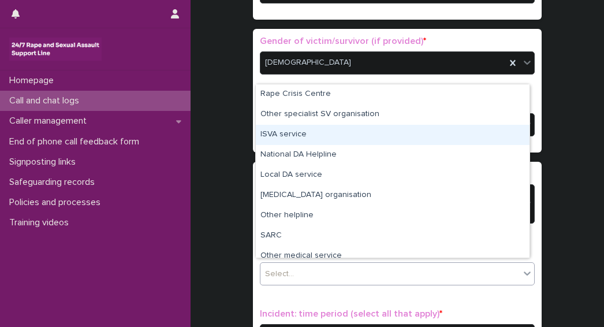
click at [277, 137] on div "ISVA service" at bounding box center [393, 135] width 274 height 20
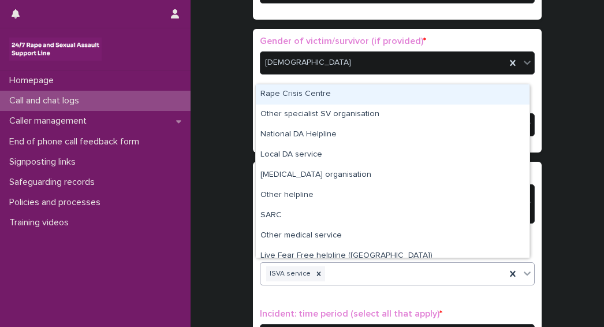
click at [352, 273] on div "ISVA service" at bounding box center [382, 274] width 245 height 20
click at [272, 100] on div "Rape Crisis Centre" at bounding box center [393, 94] width 274 height 20
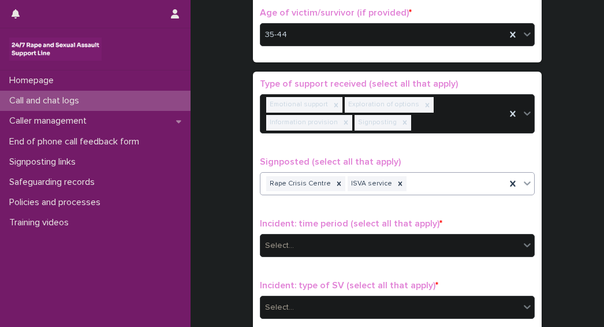
scroll to position [617, 0]
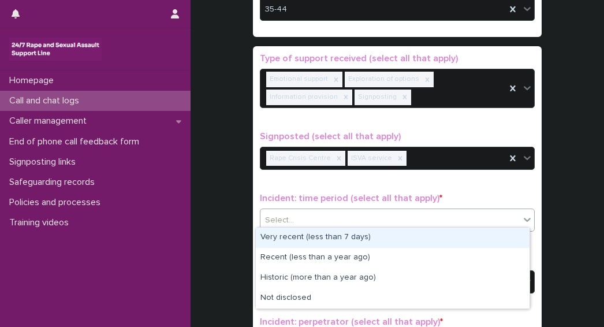
click at [302, 212] on div "Select..." at bounding box center [389, 220] width 259 height 19
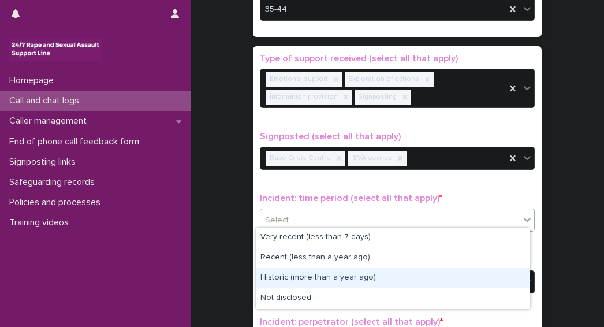
click at [279, 276] on div "Historic (more than a year ago)" at bounding box center [393, 278] width 274 height 20
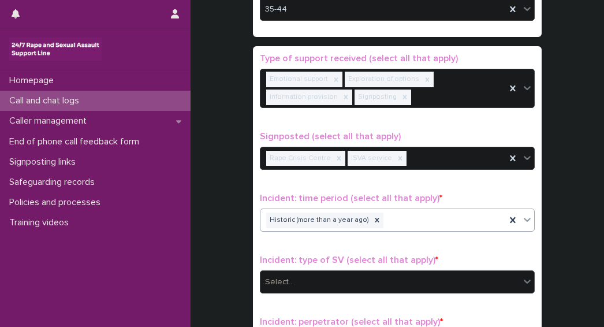
click at [304, 277] on div "Select..." at bounding box center [389, 282] width 259 height 19
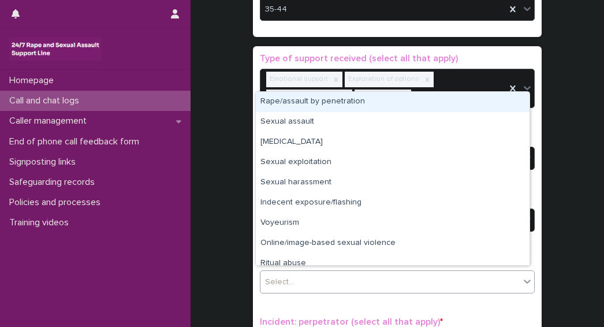
click at [294, 102] on div "Rape/assault by penetration" at bounding box center [393, 102] width 274 height 20
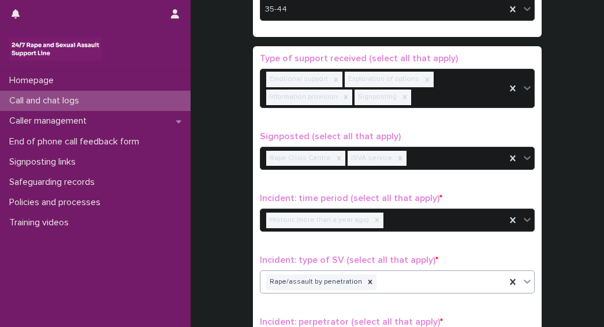
click at [387, 278] on div "Rape/assault by penetration" at bounding box center [382, 282] width 245 height 20
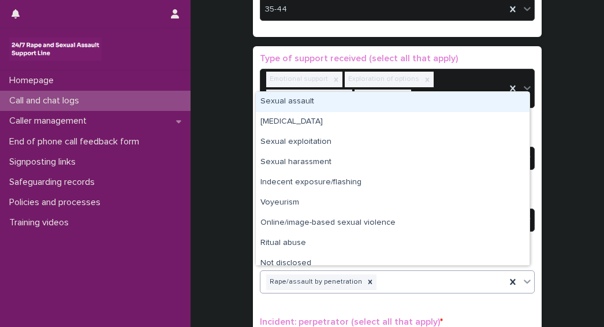
drag, startPoint x: 295, startPoint y: 107, endPoint x: 338, endPoint y: 141, distance: 54.6
click at [294, 107] on div "Sexual assault" at bounding box center [393, 102] width 274 height 20
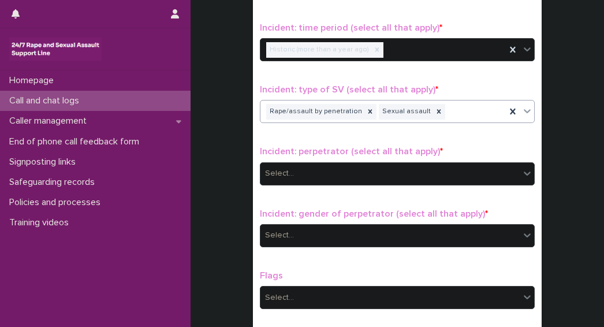
scroll to position [790, 0]
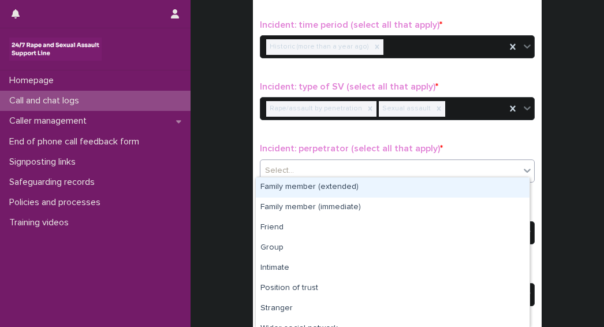
click at [292, 169] on div "Select..." at bounding box center [389, 170] width 259 height 19
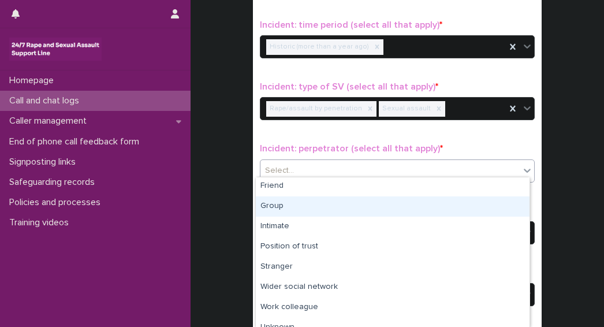
scroll to position [58, 0]
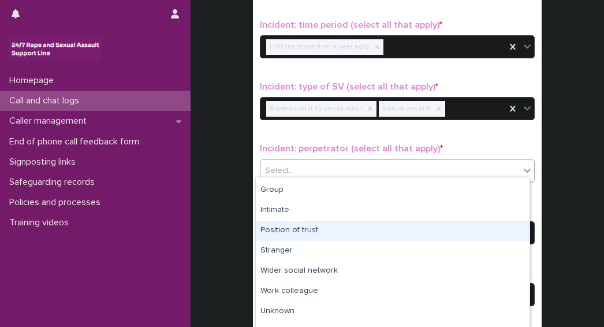
click at [289, 230] on div "Position of trust" at bounding box center [393, 231] width 274 height 20
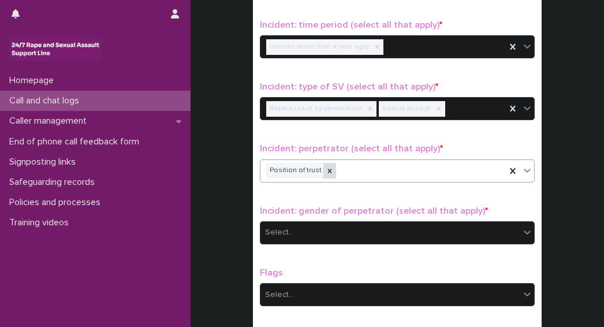
click at [326, 167] on icon at bounding box center [330, 171] width 8 height 8
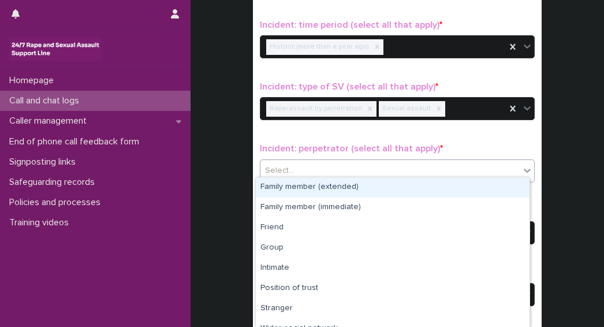
click at [286, 165] on div "Select..." at bounding box center [279, 171] width 29 height 12
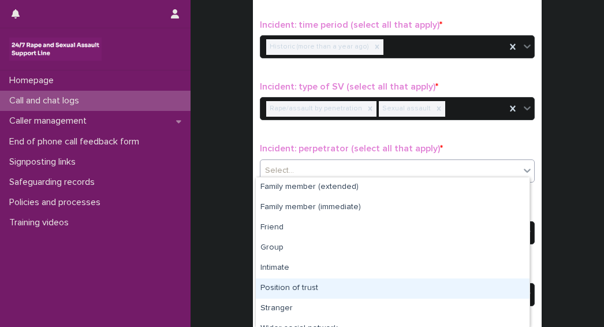
scroll to position [72, 0]
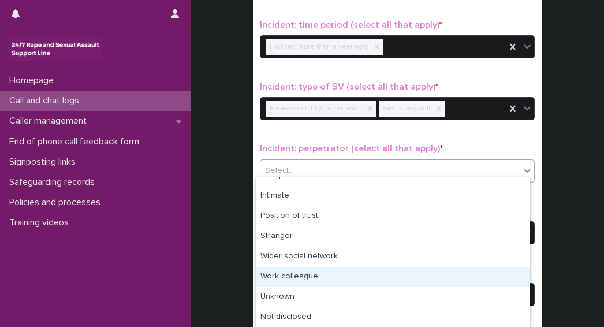
click at [283, 274] on div "Work colleague" at bounding box center [393, 277] width 274 height 20
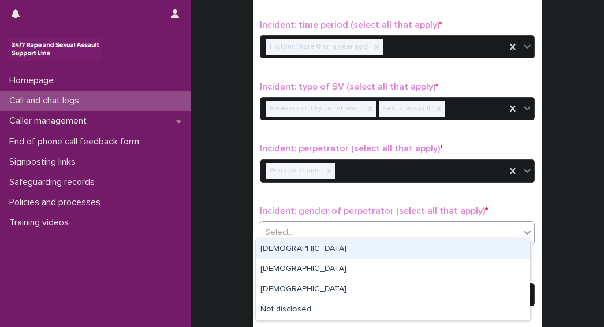
click at [277, 226] on div "Select..." at bounding box center [279, 232] width 29 height 12
click at [287, 252] on div "Male" at bounding box center [393, 249] width 274 height 20
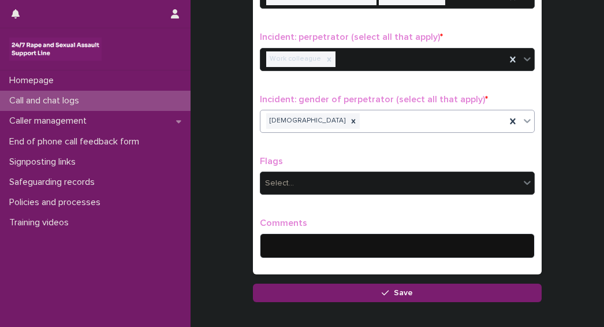
scroll to position [905, 0]
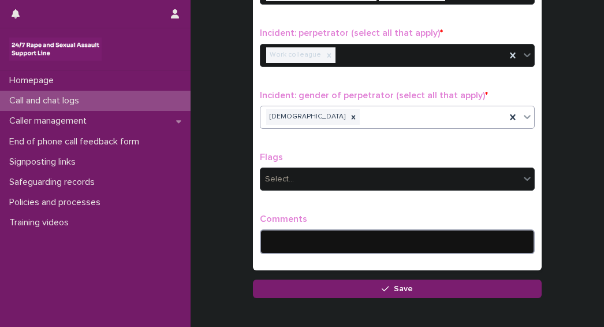
click at [281, 234] on textarea at bounding box center [397, 241] width 275 height 24
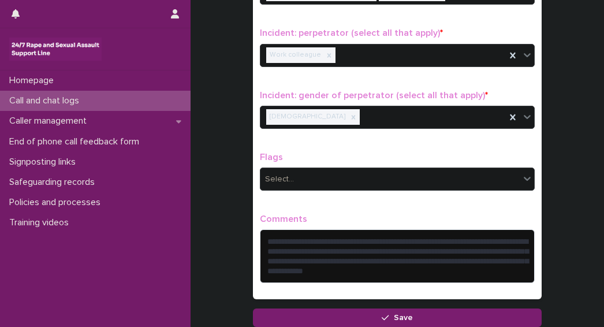
drag, startPoint x: 271, startPoint y: 267, endPoint x: 224, endPoint y: 271, distance: 47.5
click at [278, 268] on textarea "**********" at bounding box center [397, 255] width 275 height 53
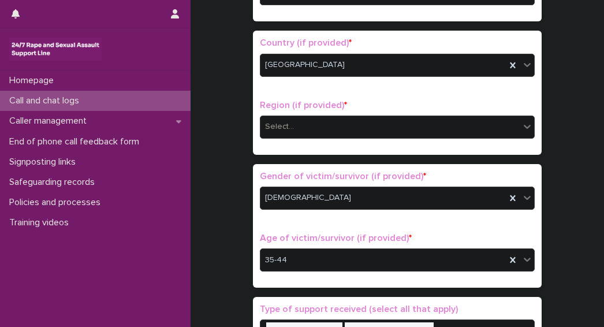
scroll to position [342, 0]
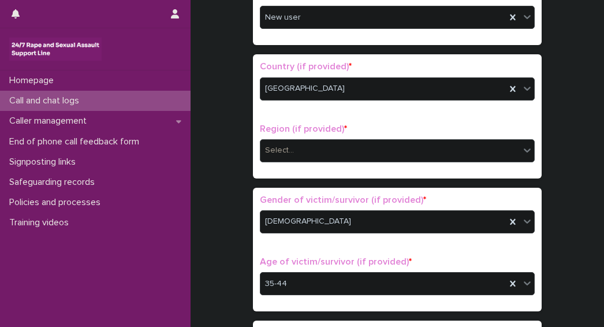
type textarea "**********"
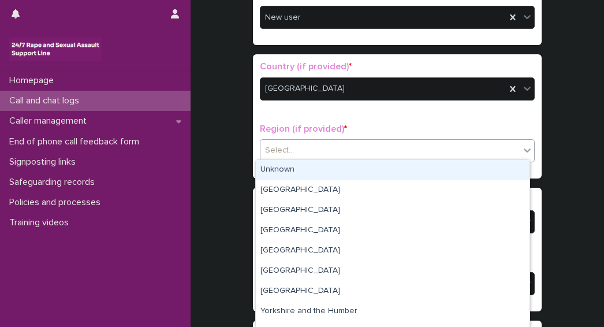
click at [344, 151] on div "Select..." at bounding box center [389, 150] width 259 height 19
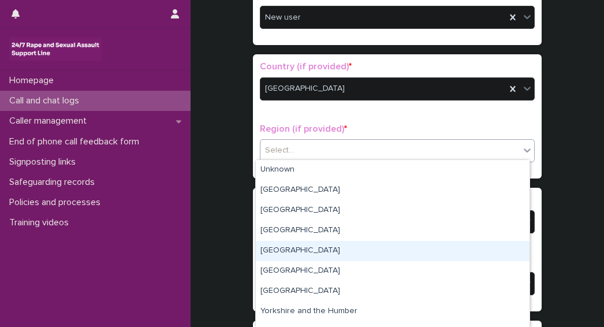
scroll to position [55, 0]
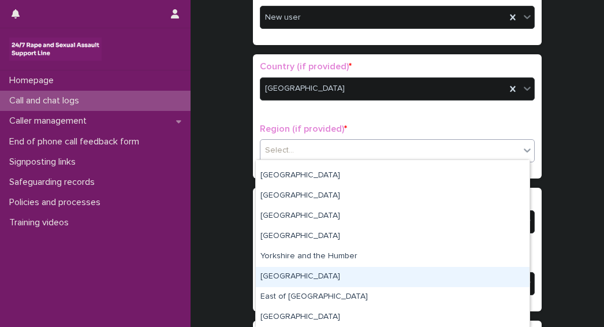
click at [287, 274] on div "East Midlands" at bounding box center [393, 277] width 274 height 20
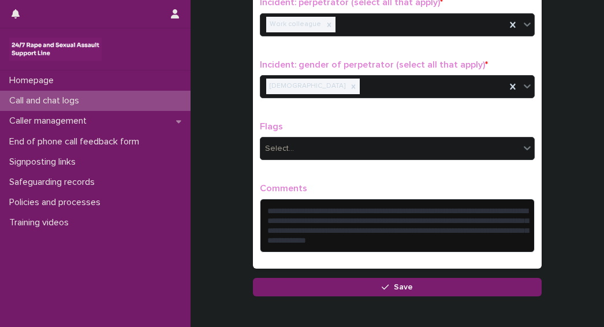
scroll to position [956, 0]
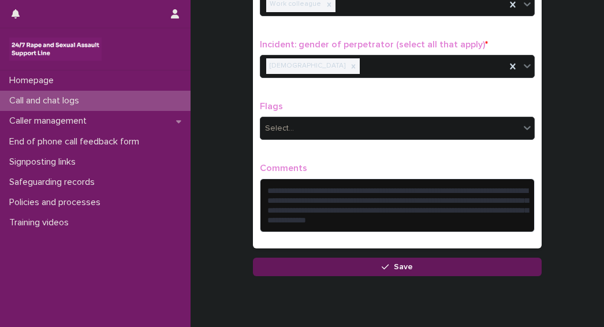
click at [404, 264] on span "Save" at bounding box center [403, 267] width 19 height 8
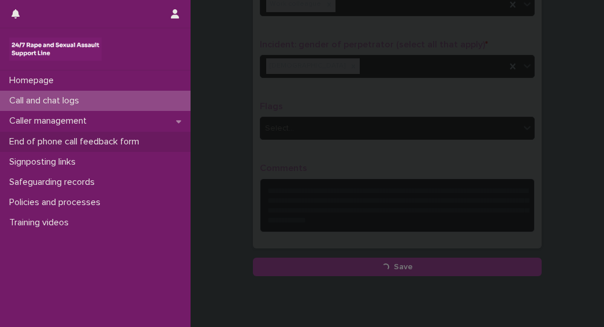
click at [51, 138] on p "End of phone call feedback form" at bounding box center [77, 141] width 144 height 11
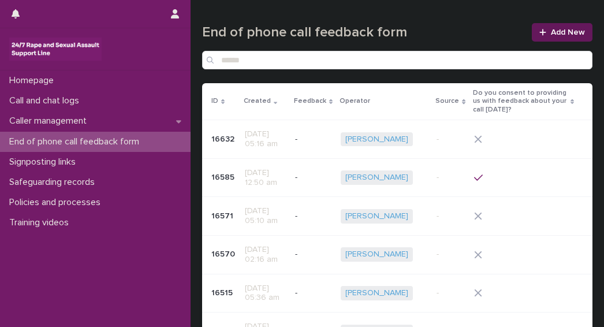
click at [539, 41] on link "Add New" at bounding box center [562, 32] width 61 height 18
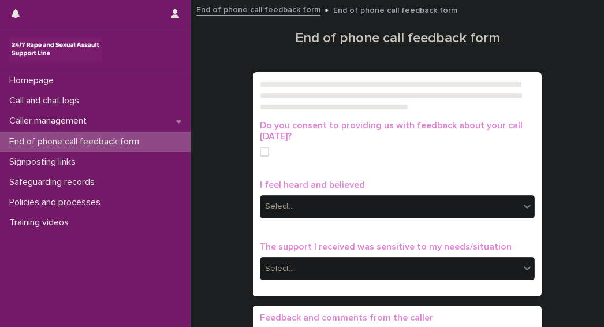
click at [29, 143] on p "End of phone call feedback form" at bounding box center [77, 141] width 144 height 11
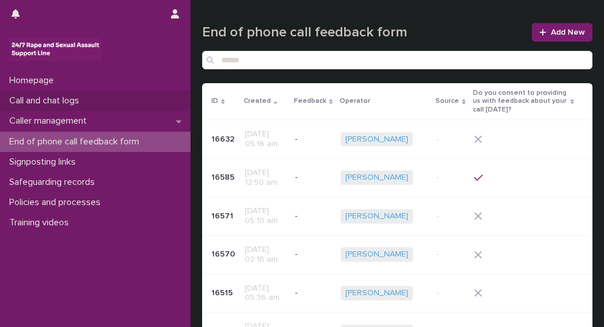
click at [42, 96] on p "Call and chat logs" at bounding box center [47, 100] width 84 height 11
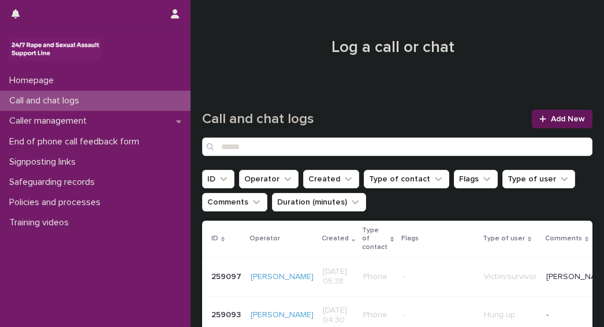
click at [551, 117] on span "Add New" at bounding box center [568, 119] width 34 height 8
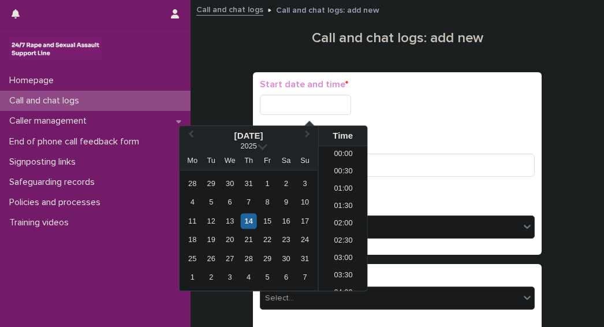
click at [275, 106] on input "text" at bounding box center [305, 105] width 91 height 20
click at [248, 223] on div "14" at bounding box center [249, 221] width 16 height 16
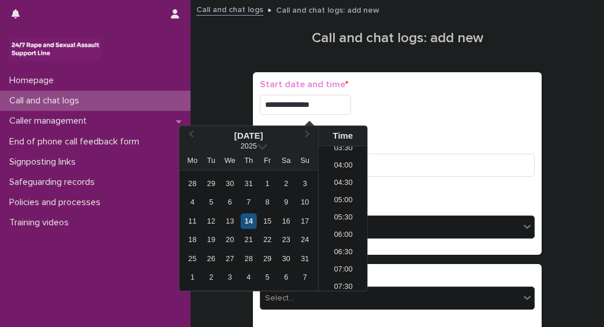
click at [249, 218] on div "14" at bounding box center [249, 221] width 16 height 16
click at [342, 220] on li "05:30" at bounding box center [343, 218] width 49 height 17
click at [325, 107] on input "**********" at bounding box center [305, 105] width 91 height 20
type input "**********"
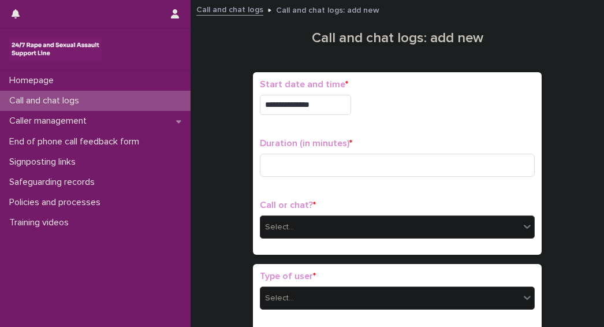
click at [416, 196] on div "**********" at bounding box center [397, 163] width 275 height 169
click at [316, 162] on input at bounding box center [397, 165] width 275 height 23
type input "*"
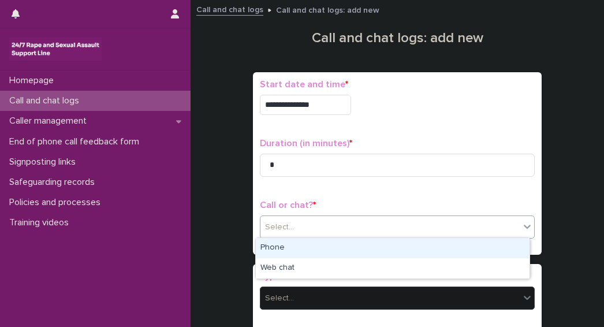
click at [312, 228] on div "Select..." at bounding box center [389, 227] width 259 height 19
click at [277, 247] on div "Phone" at bounding box center [393, 248] width 274 height 20
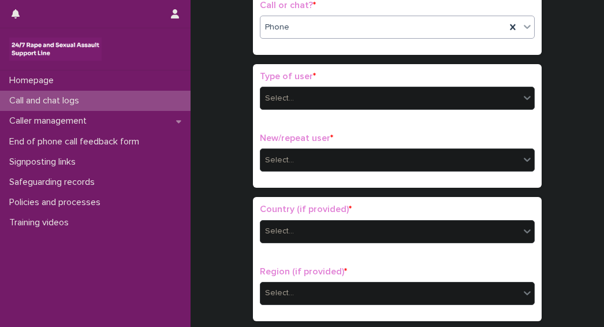
scroll to position [203, 0]
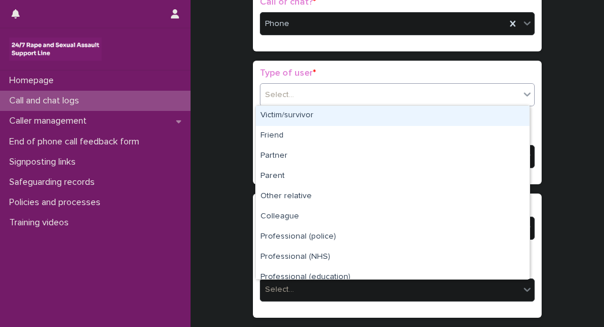
click at [295, 94] on div "Select..." at bounding box center [389, 94] width 259 height 19
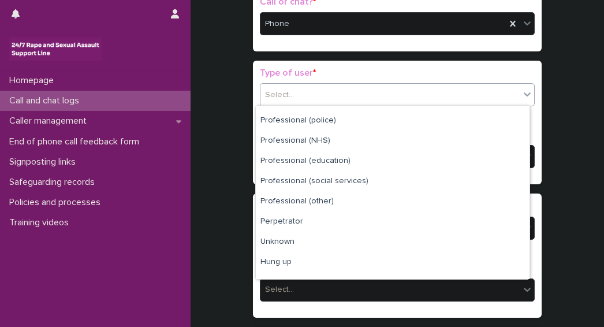
scroll to position [130, 0]
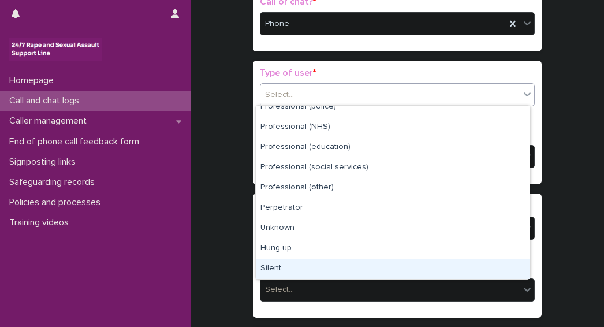
click at [280, 272] on div "Silent" at bounding box center [393, 269] width 274 height 20
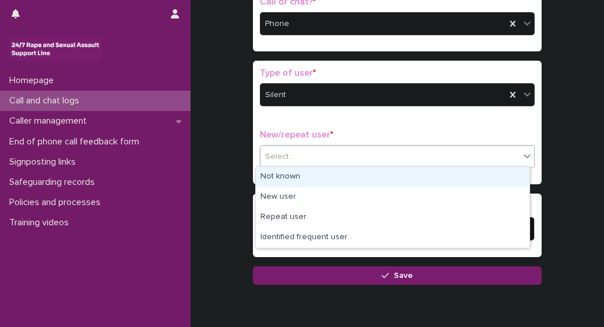
click at [267, 163] on div "Select..." at bounding box center [389, 156] width 259 height 19
click at [273, 178] on div "Not known" at bounding box center [393, 177] width 274 height 20
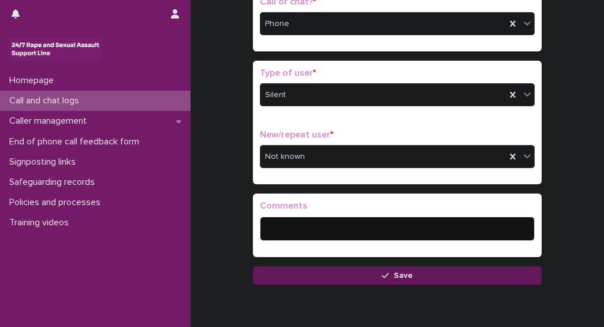
click at [385, 278] on button "Save" at bounding box center [397, 275] width 289 height 18
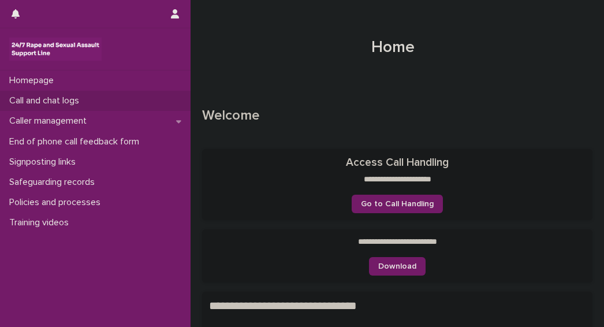
click at [36, 103] on p "Call and chat logs" at bounding box center [47, 100] width 84 height 11
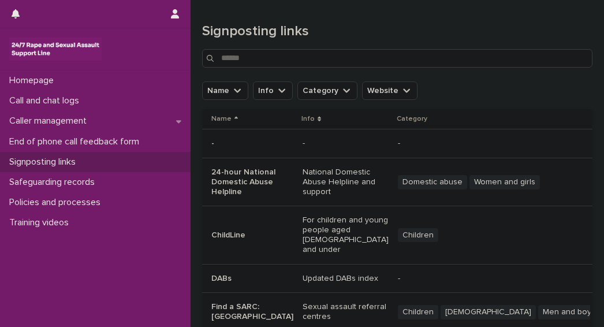
scroll to position [407, 0]
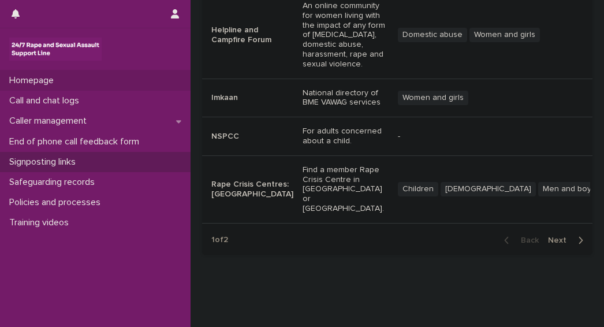
click at [98, 77] on div "Homepage" at bounding box center [95, 80] width 191 height 20
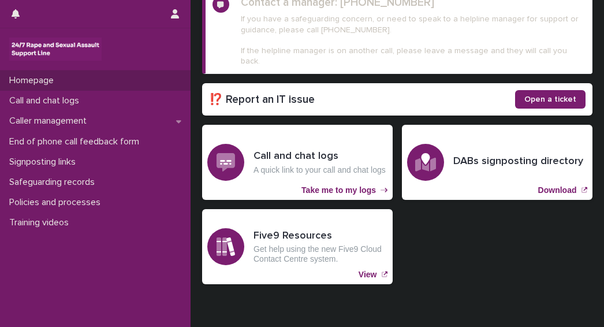
scroll to position [223, 0]
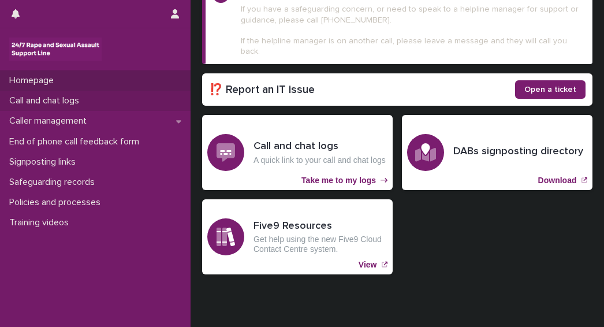
click at [54, 103] on p "Call and chat logs" at bounding box center [47, 100] width 84 height 11
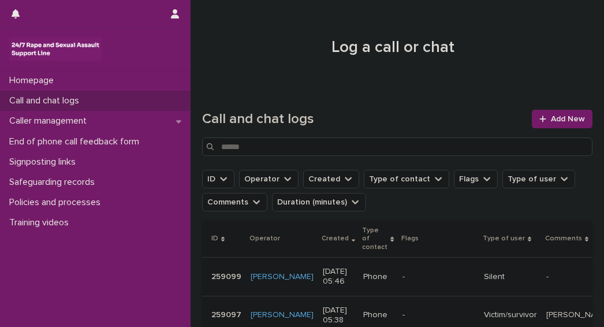
click at [33, 103] on p "Call and chat logs" at bounding box center [47, 100] width 84 height 11
click at [51, 102] on p "Call and chat logs" at bounding box center [47, 100] width 84 height 11
